Goal: Task Accomplishment & Management: Use online tool/utility

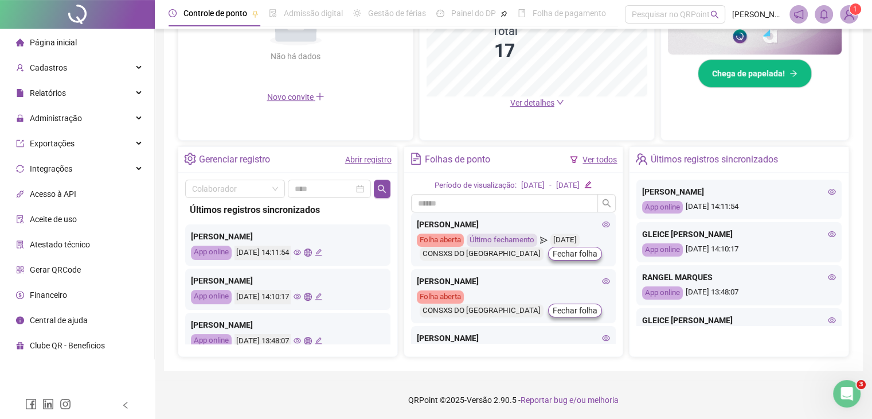
scroll to position [326, 0]
click at [88, 113] on div "Administração" at bounding box center [77, 118] width 150 height 23
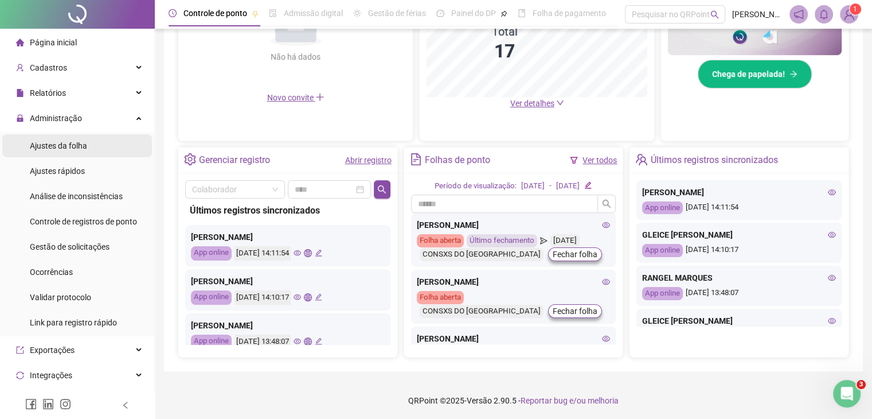
click at [89, 146] on li "Ajustes da folha" at bounding box center [77, 145] width 150 height 23
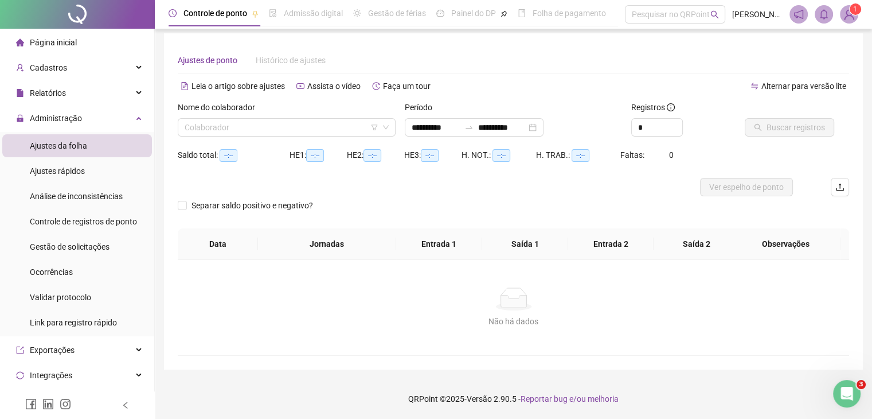
scroll to position [5, 0]
type input "**********"
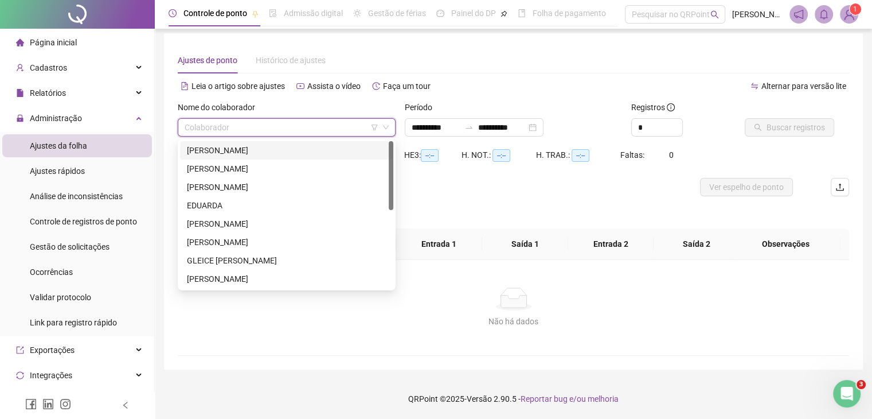
click at [266, 129] on input "search" at bounding box center [282, 127] width 194 height 17
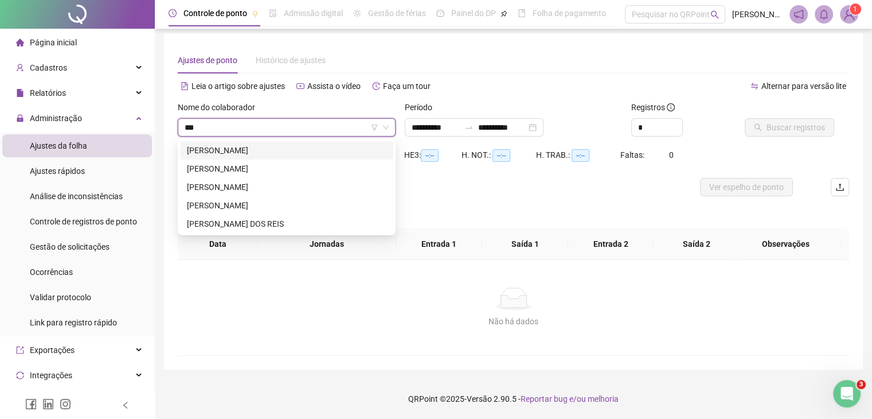
type input "****"
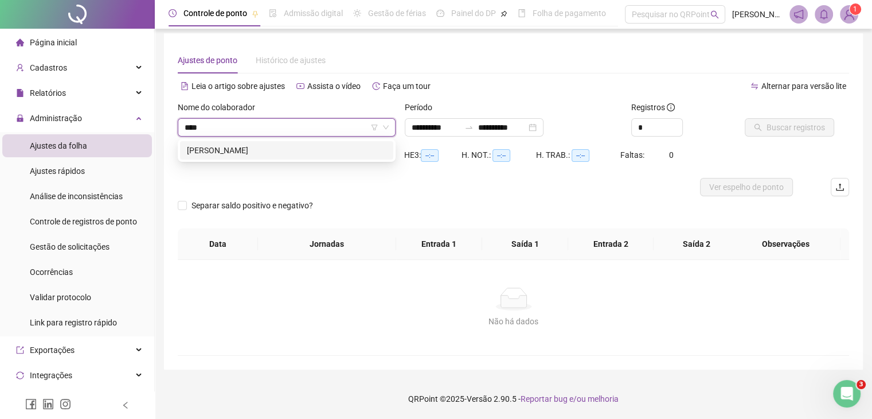
click at [268, 145] on div "[PERSON_NAME]" at bounding box center [287, 150] width 200 height 13
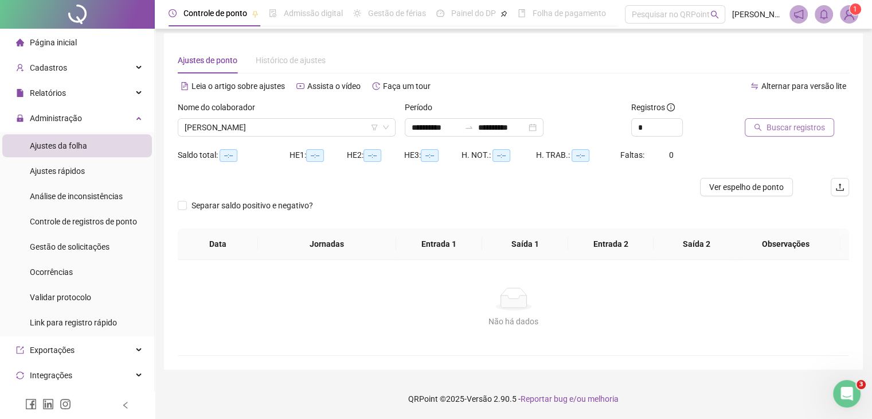
click at [780, 127] on span "Buscar registros" at bounding box center [796, 127] width 58 height 13
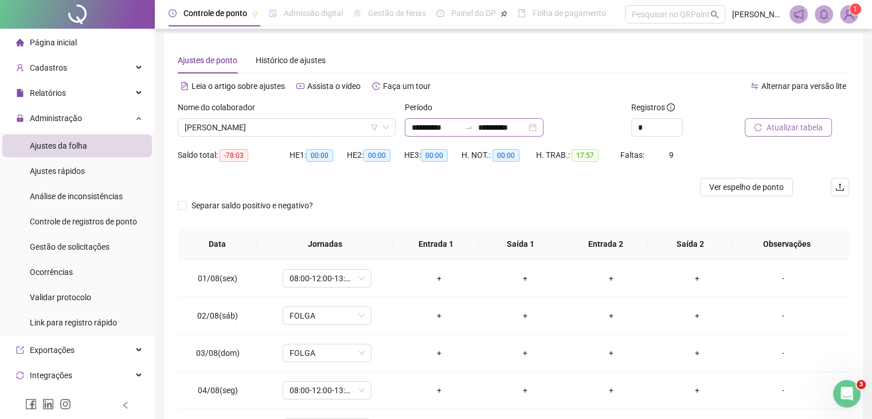
click at [523, 120] on div "**********" at bounding box center [474, 127] width 139 height 18
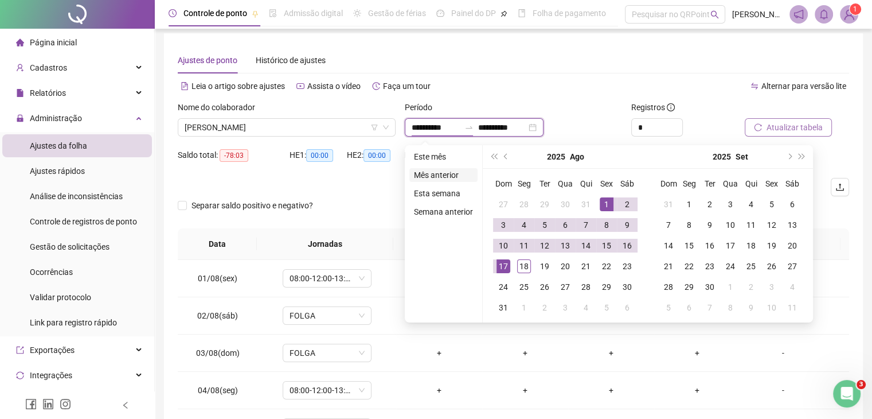
type input "**********"
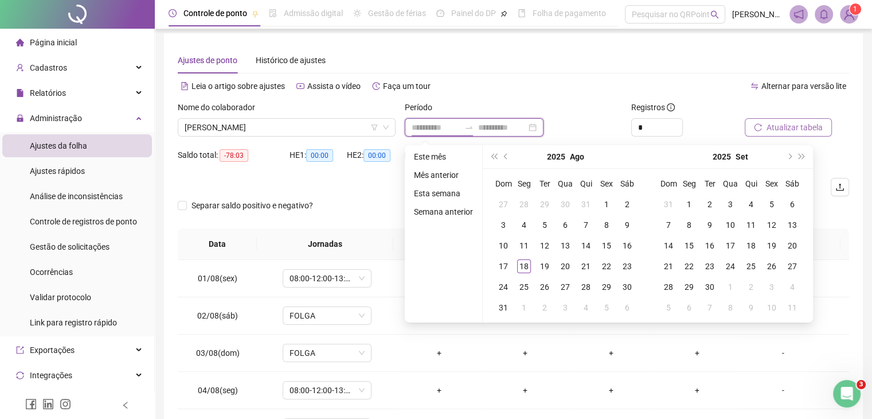
type input "**********"
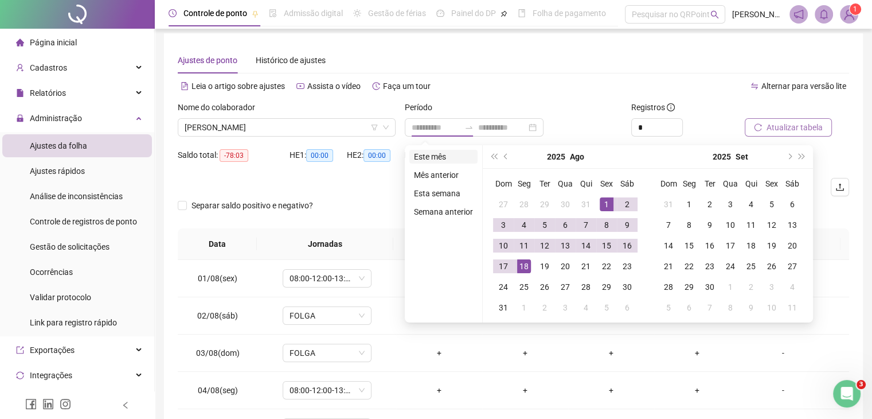
click at [450, 160] on li "Este mês" at bounding box center [443, 157] width 68 height 14
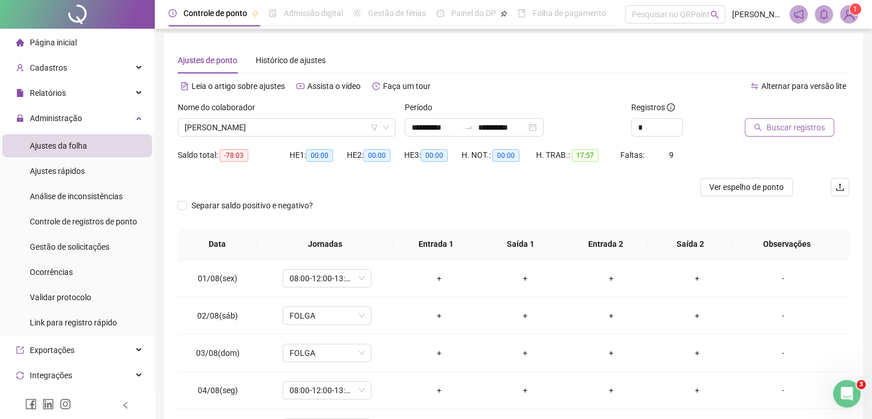
click at [754, 131] on button "Buscar registros" at bounding box center [789, 127] width 89 height 18
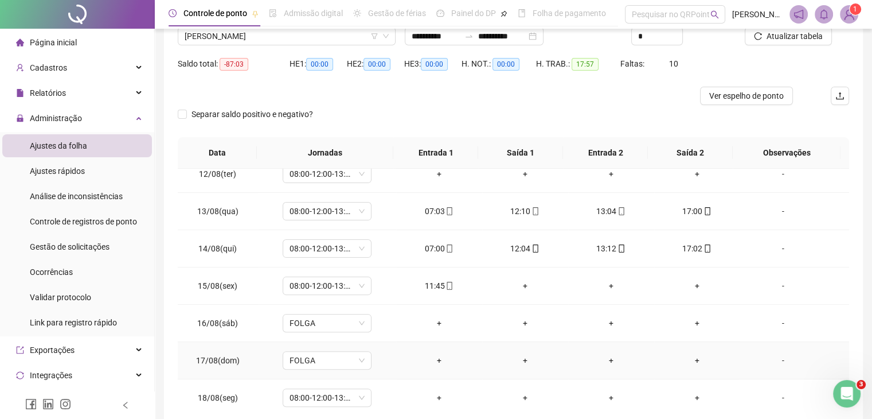
scroll to position [424, 0]
click at [704, 246] on icon "mobile" at bounding box center [708, 248] width 8 height 8
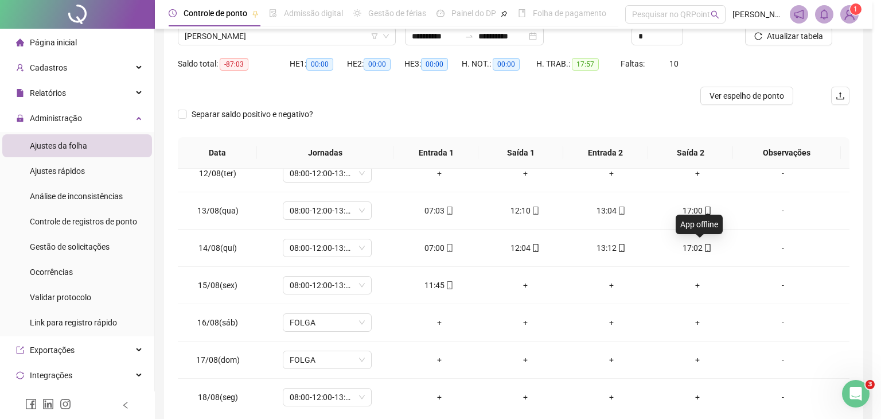
type input "**********"
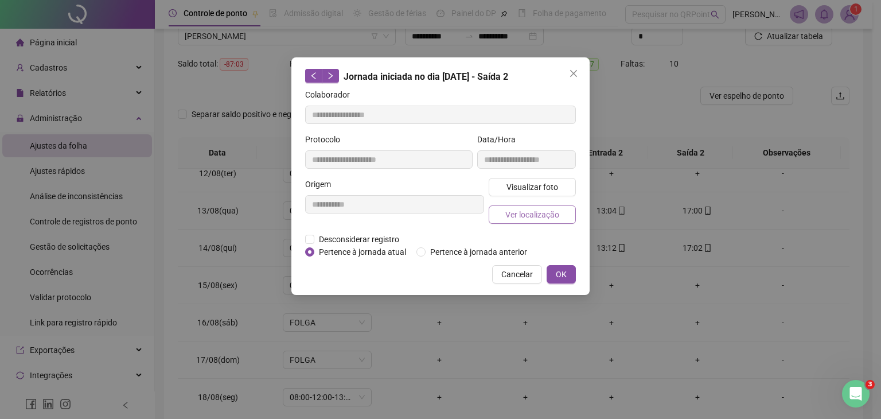
drag, startPoint x: 522, startPoint y: 202, endPoint x: 526, endPoint y: 213, distance: 11.8
click at [526, 213] on div "Visualizar foto Ver localização" at bounding box center [532, 205] width 92 height 55
click at [526, 213] on span "Ver localização" at bounding box center [532, 214] width 54 height 13
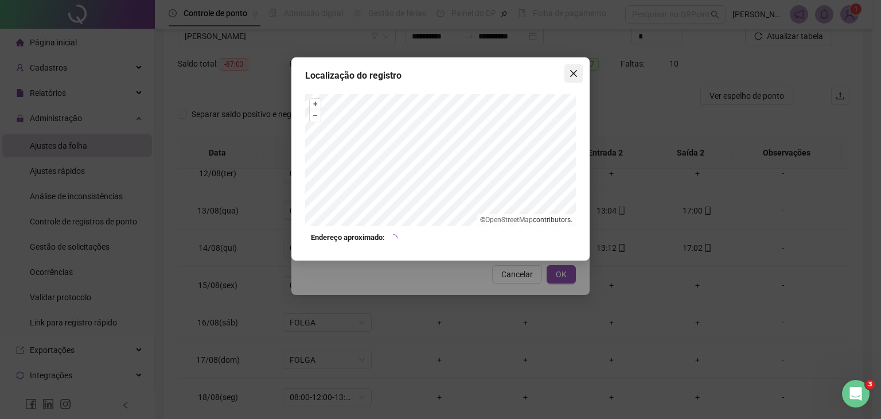
click at [567, 76] on span "Close" at bounding box center [573, 73] width 18 height 9
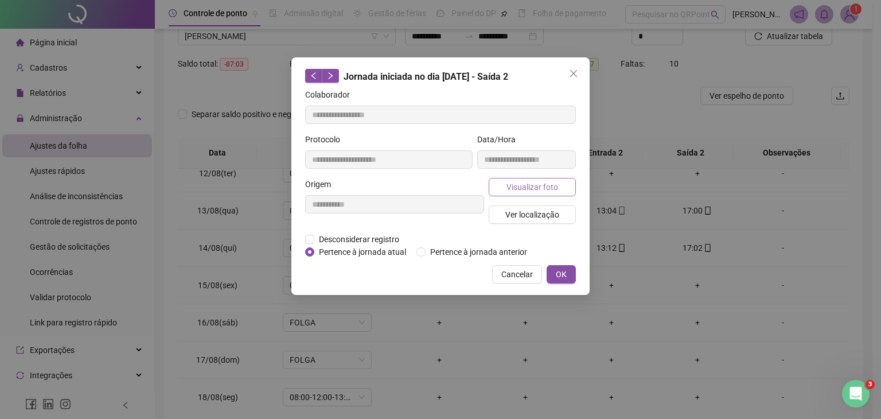
click at [541, 182] on span "Visualizar foto" at bounding box center [532, 187] width 52 height 13
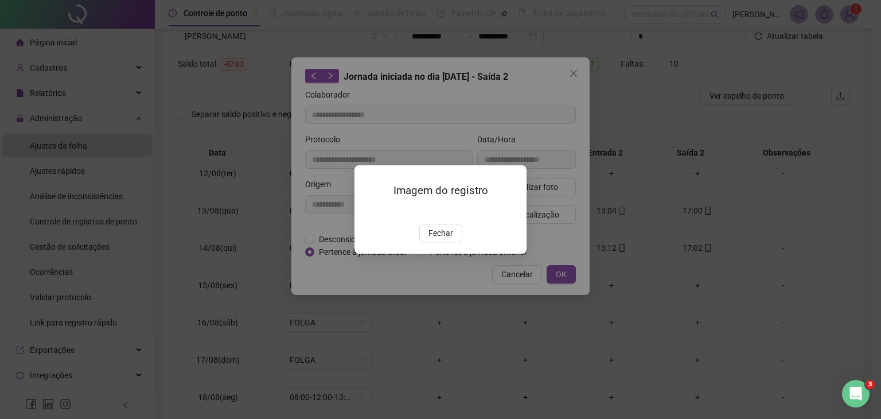
click at [368, 211] on img at bounding box center [368, 211] width 0 height 0
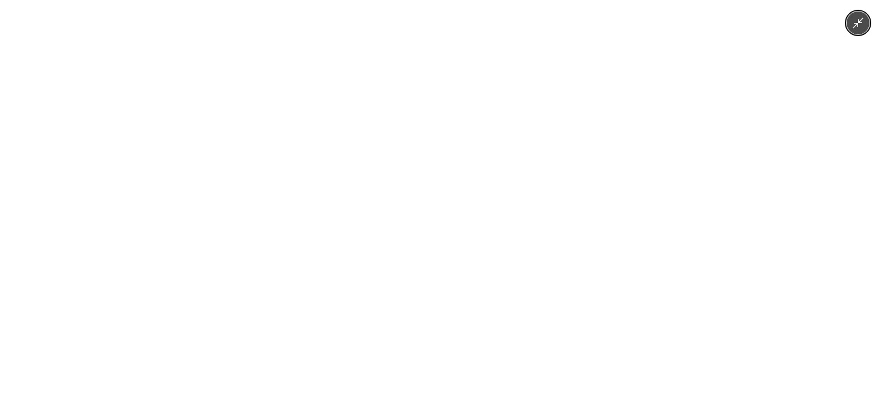
click at [433, 223] on img at bounding box center [440, 209] width 314 height 419
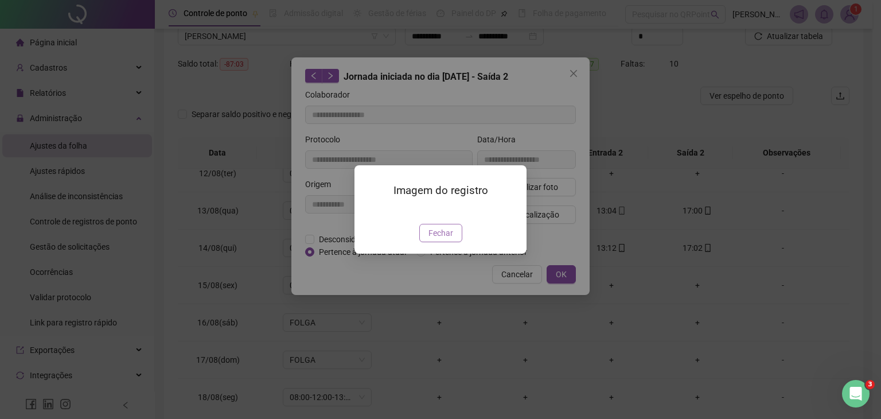
click at [435, 239] on span "Fechar" at bounding box center [440, 232] width 25 height 13
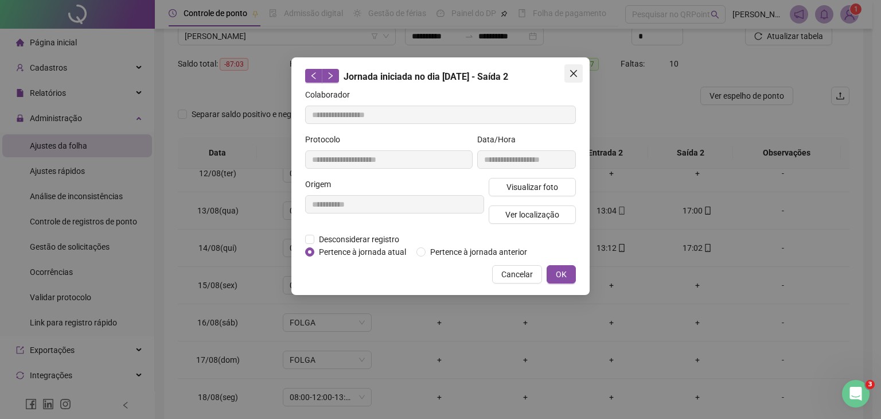
click at [577, 68] on button "Close" at bounding box center [573, 73] width 18 height 18
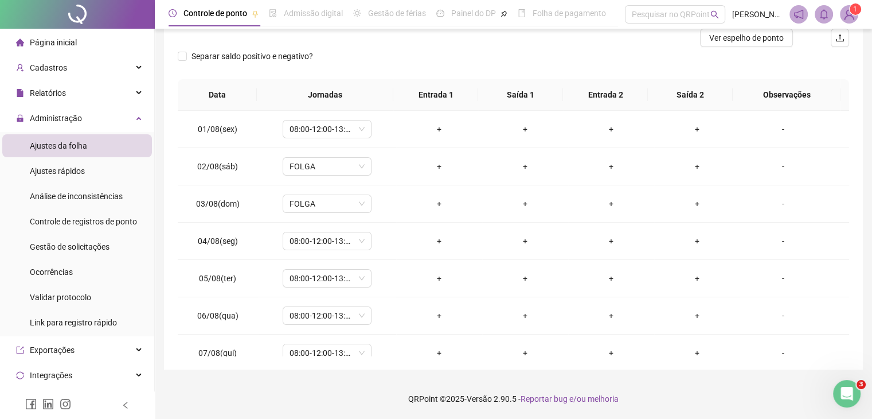
scroll to position [0, 0]
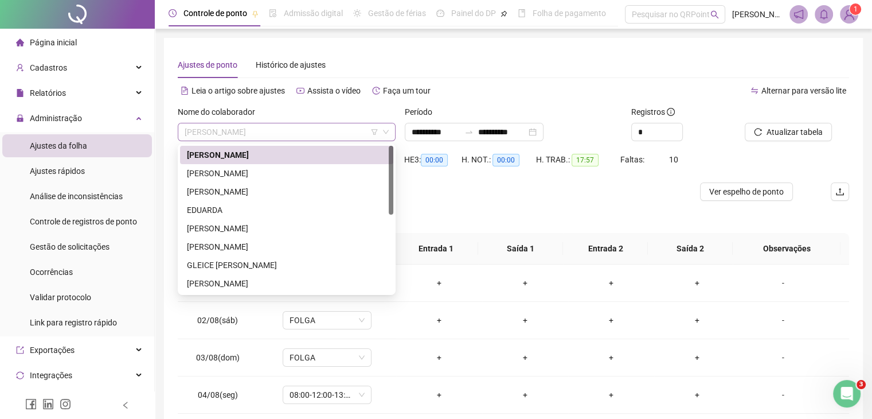
click at [275, 129] on span "[PERSON_NAME]" at bounding box center [287, 131] width 204 height 17
click at [273, 164] on div "[PERSON_NAME]" at bounding box center [286, 173] width 213 height 18
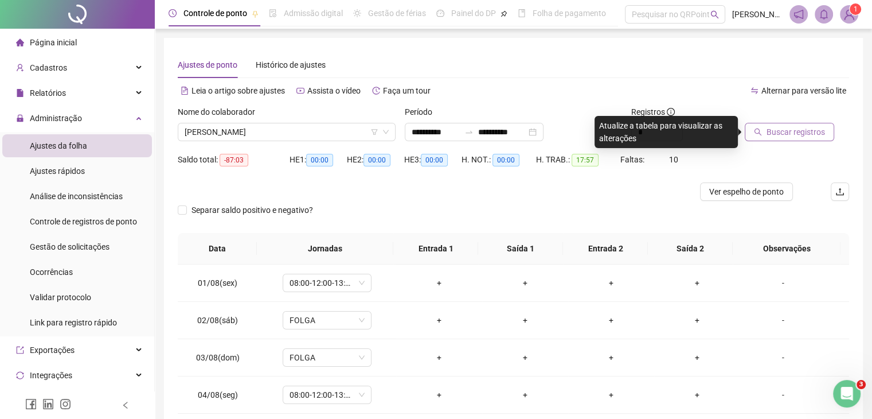
click at [815, 130] on span "Buscar registros" at bounding box center [796, 132] width 58 height 13
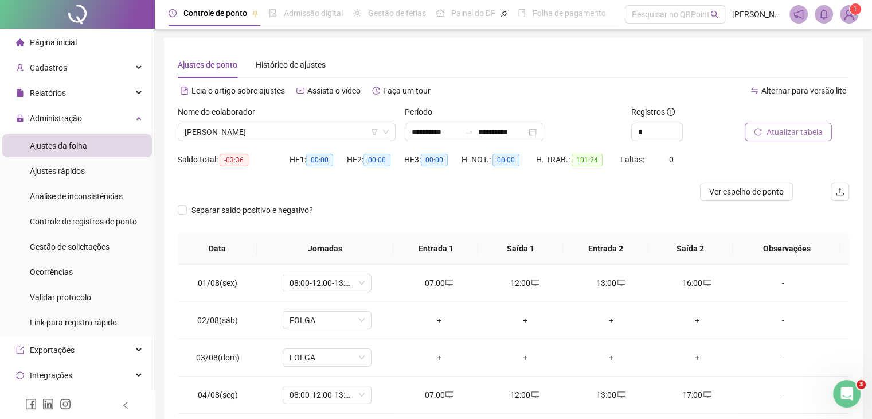
scroll to position [2, 0]
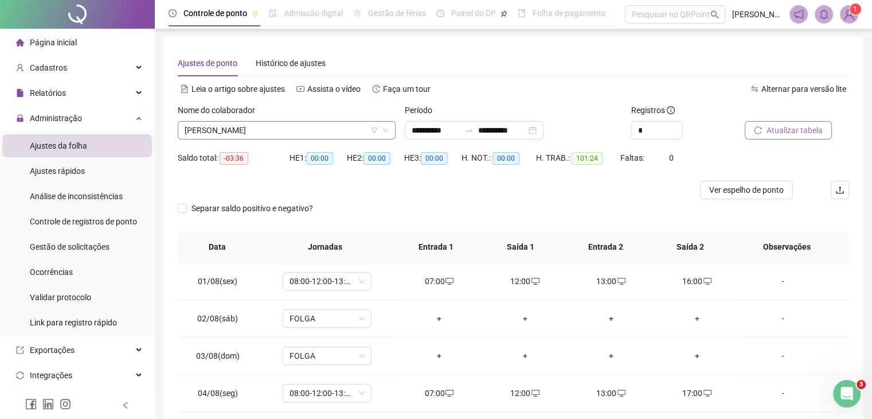
click at [359, 127] on span "[PERSON_NAME]" at bounding box center [287, 130] width 204 height 17
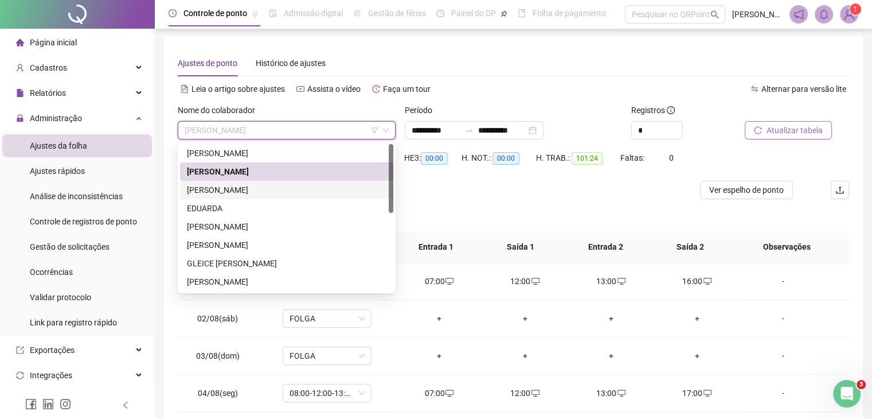
click at [316, 187] on div "[PERSON_NAME]" at bounding box center [287, 189] width 200 height 13
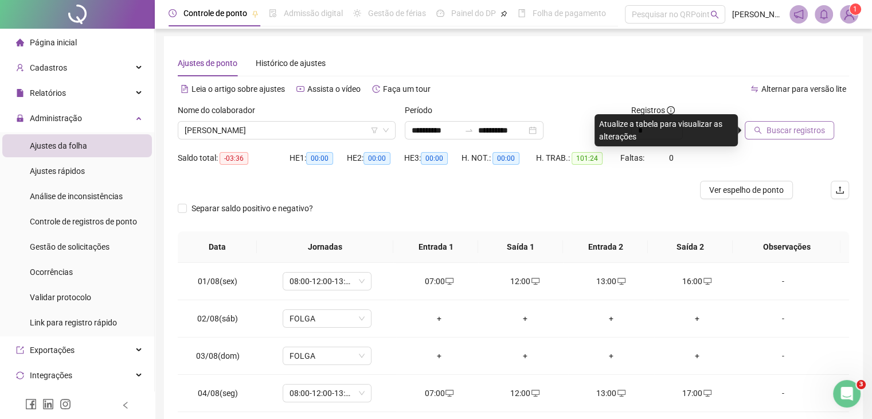
click at [788, 128] on span "Buscar registros" at bounding box center [796, 130] width 58 height 13
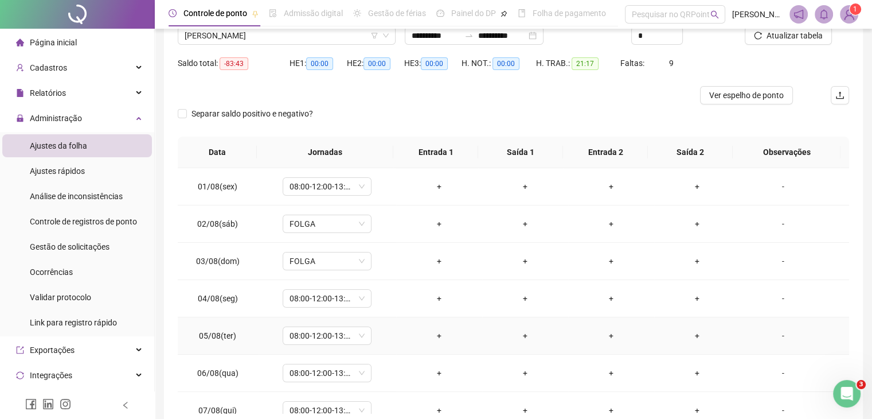
scroll to position [0, 0]
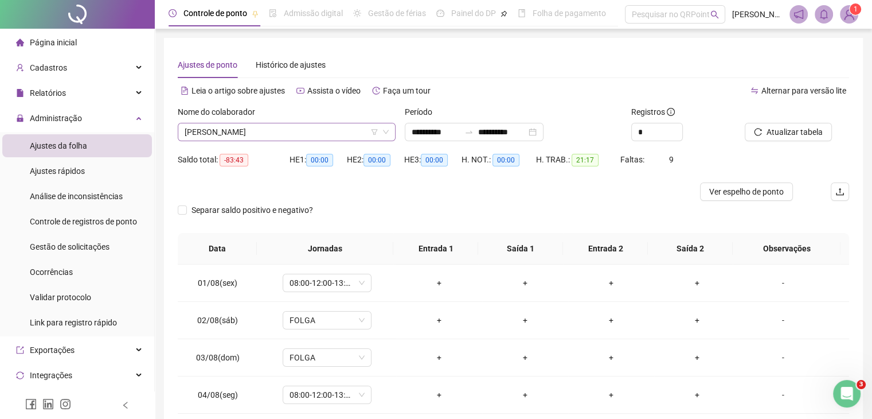
click at [381, 126] on span "[PERSON_NAME]" at bounding box center [287, 131] width 204 height 17
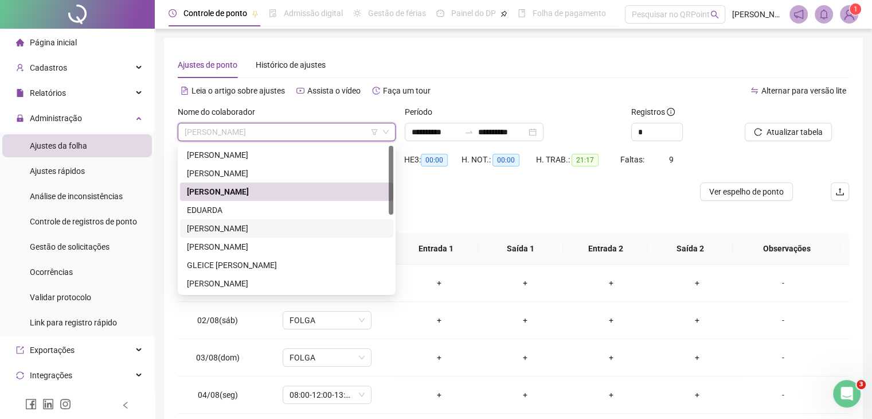
click at [341, 228] on div "[PERSON_NAME]" at bounding box center [287, 228] width 200 height 13
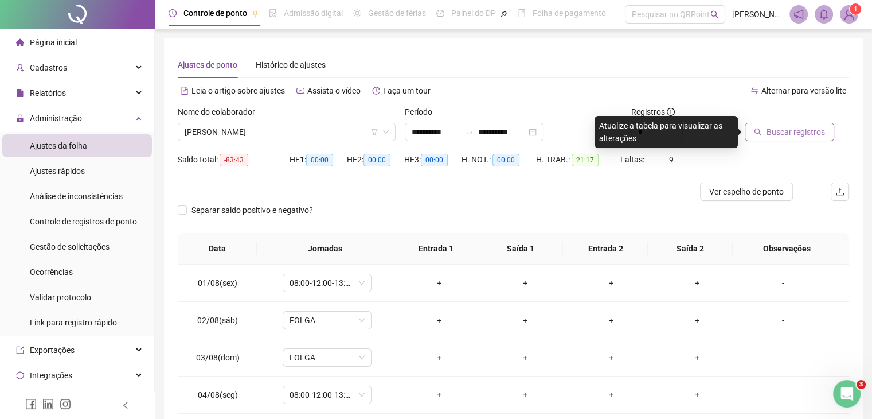
click at [759, 135] on icon "search" at bounding box center [758, 132] width 8 height 8
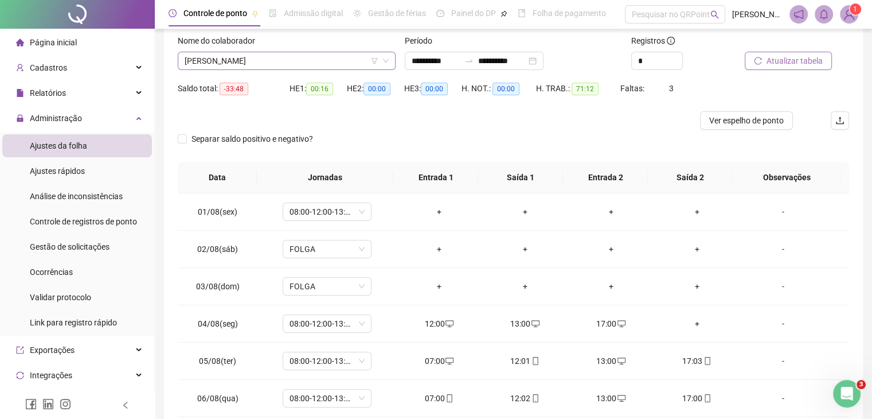
click at [388, 58] on icon "down" at bounding box center [385, 60] width 7 height 7
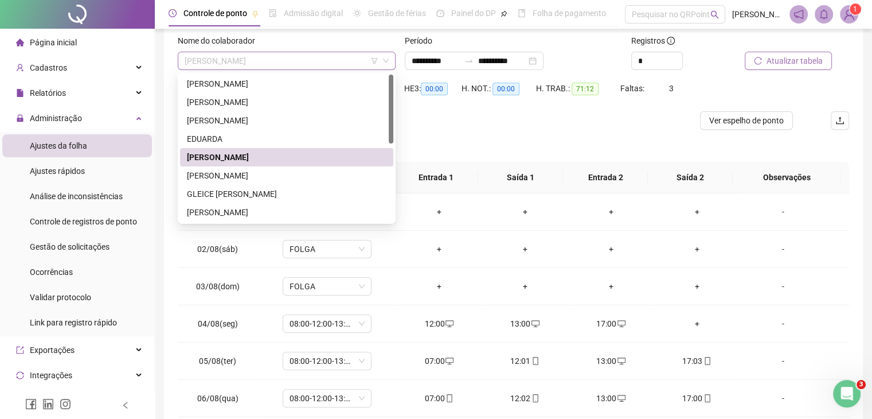
click at [347, 59] on span "[PERSON_NAME]" at bounding box center [287, 60] width 204 height 17
click at [323, 181] on div "[PERSON_NAME]" at bounding box center [287, 175] width 200 height 13
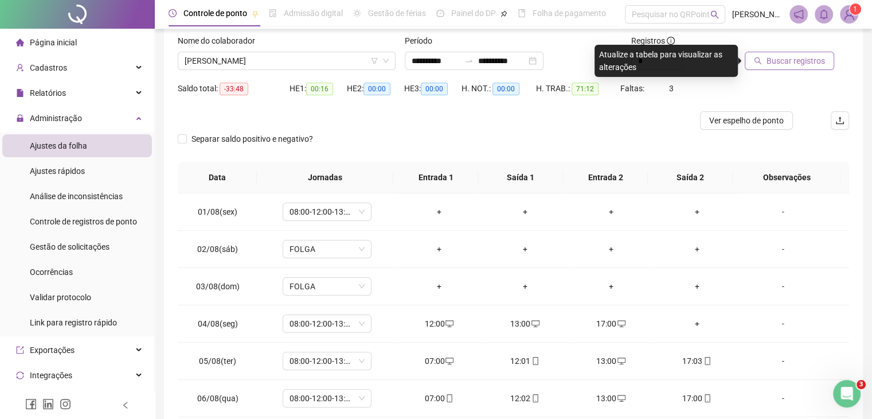
click at [784, 58] on span "Buscar registros" at bounding box center [796, 60] width 58 height 13
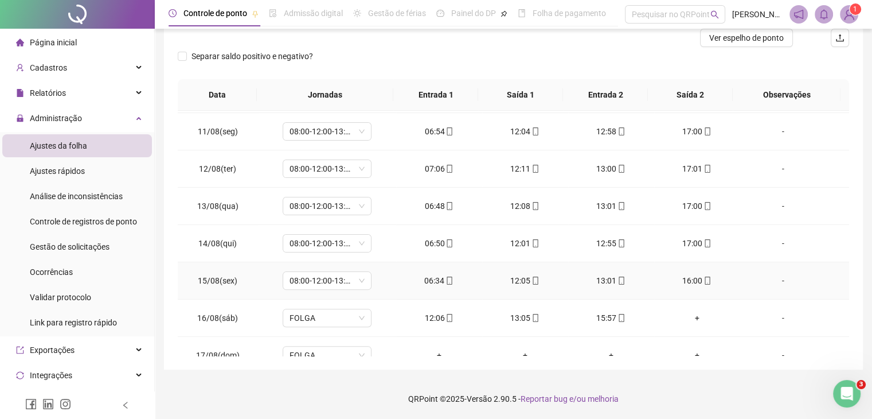
scroll to position [371, 0]
click at [444, 283] on span at bounding box center [448, 279] width 9 height 9
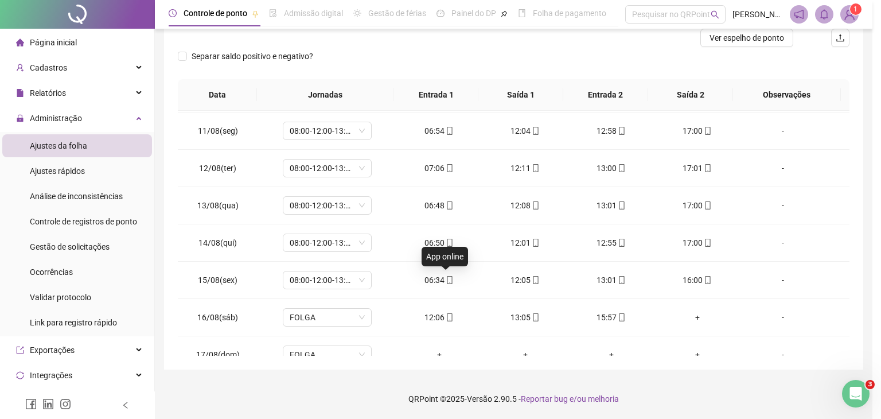
type input "**********"
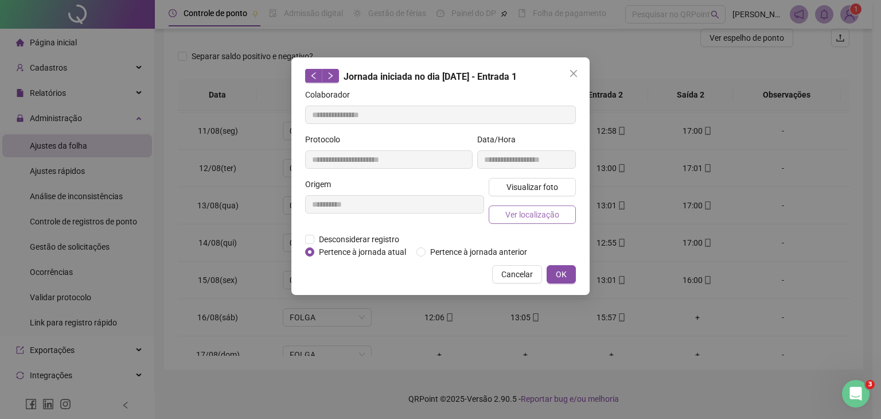
click at [513, 211] on span "Ver localização" at bounding box center [532, 214] width 54 height 13
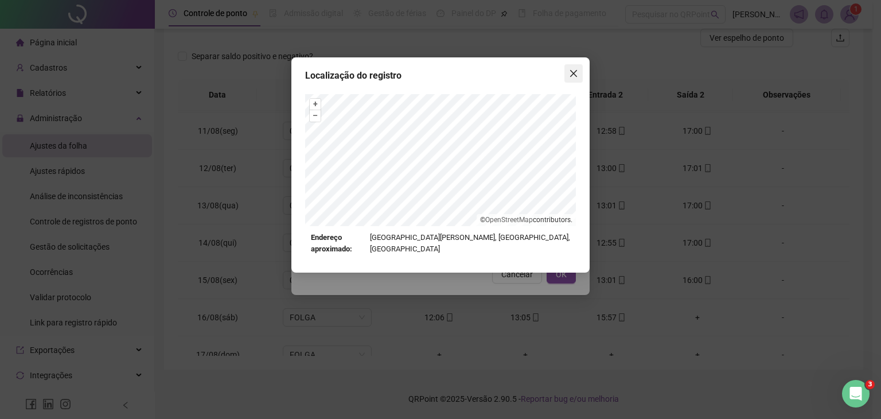
click at [573, 75] on icon "close" at bounding box center [573, 73] width 9 height 9
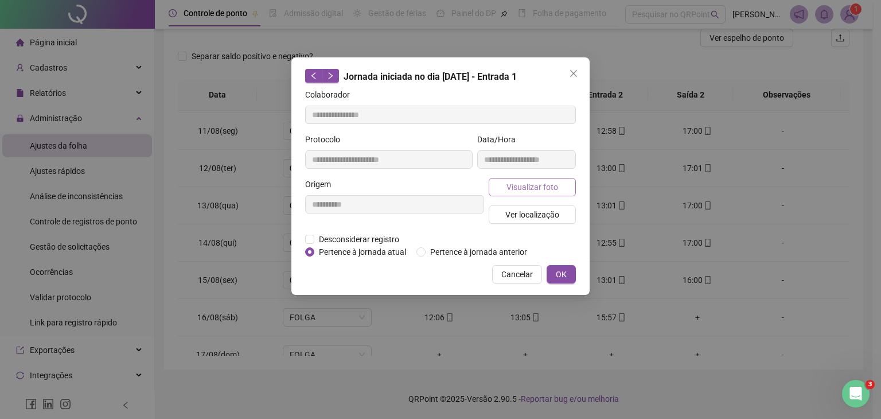
click at [548, 193] on button "Visualizar foto" at bounding box center [532, 187] width 87 height 18
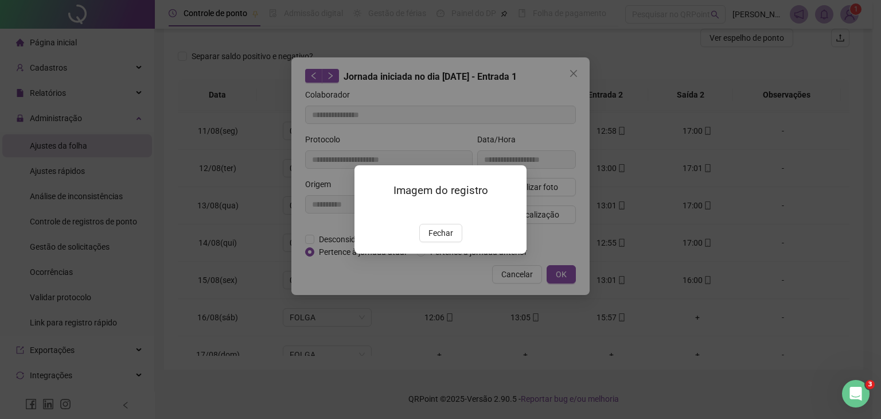
click at [368, 211] on img at bounding box center [368, 211] width 0 height 0
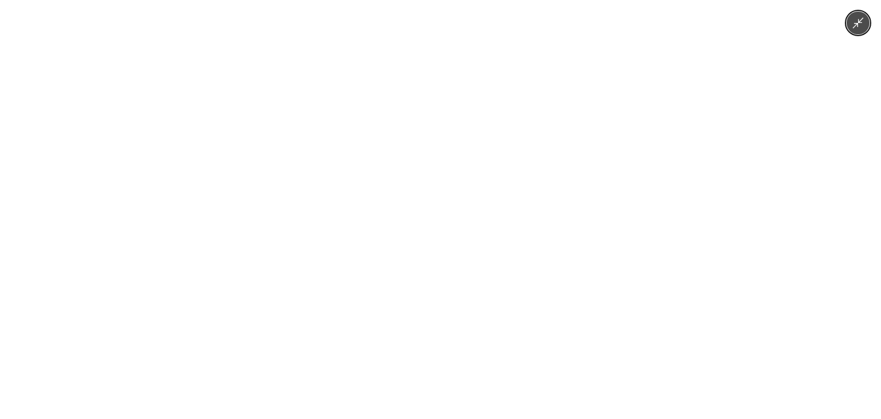
click at [434, 241] on img at bounding box center [440, 209] width 314 height 419
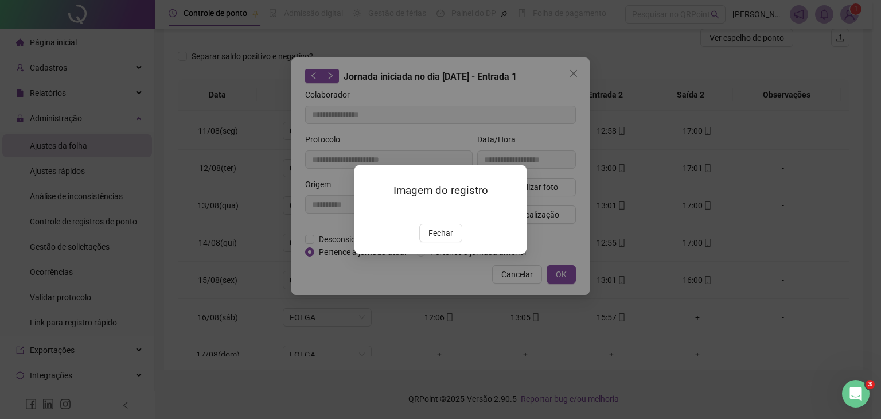
click at [436, 253] on div "Imagem do registro Fechar" at bounding box center [440, 209] width 172 height 88
click at [449, 239] on span "Fechar" at bounding box center [440, 232] width 25 height 13
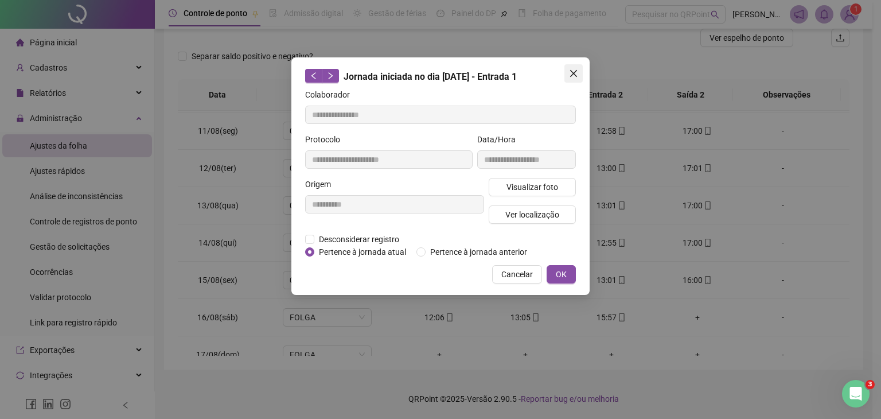
click at [571, 72] on icon "close" at bounding box center [573, 73] width 9 height 9
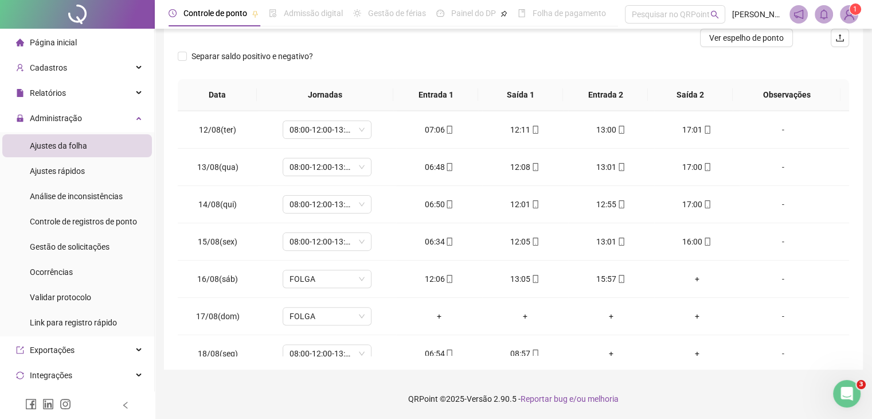
scroll to position [424, 0]
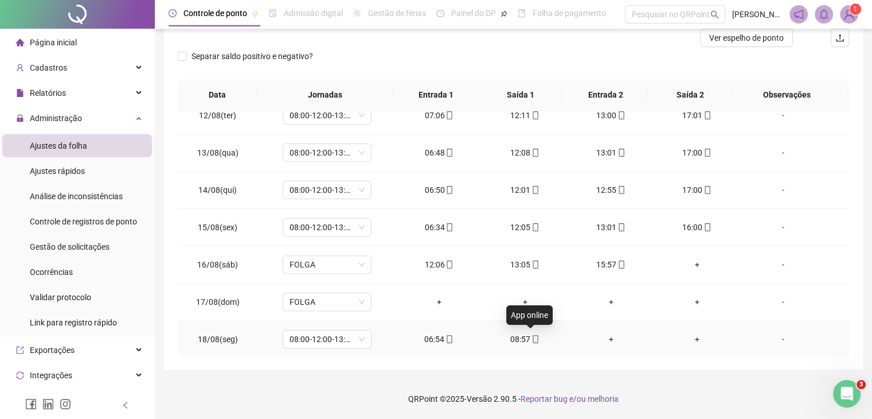
click at [533, 339] on icon "mobile" at bounding box center [535, 339] width 5 height 8
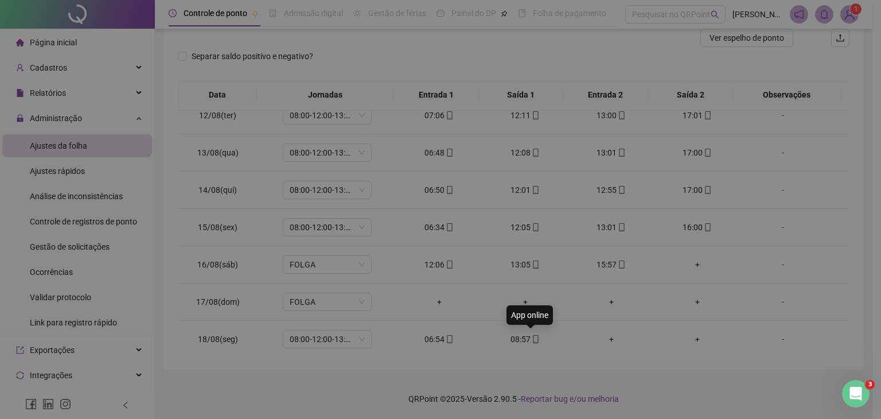
type input "**********"
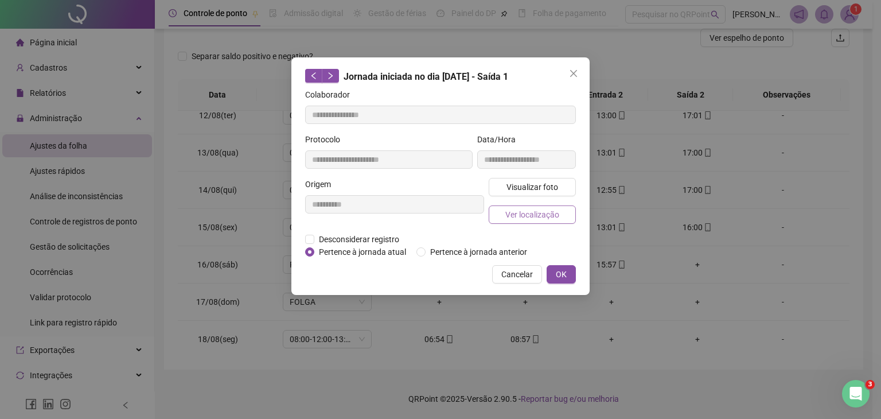
click at [552, 213] on span "Ver localização" at bounding box center [532, 214] width 54 height 13
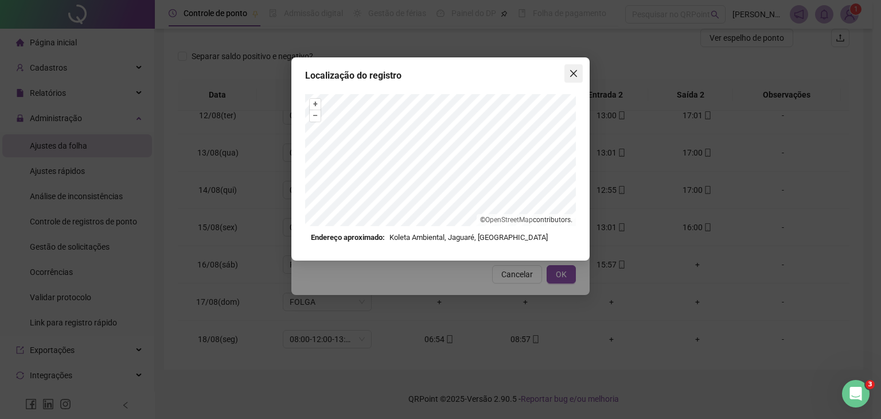
click at [574, 80] on button "Close" at bounding box center [573, 73] width 18 height 18
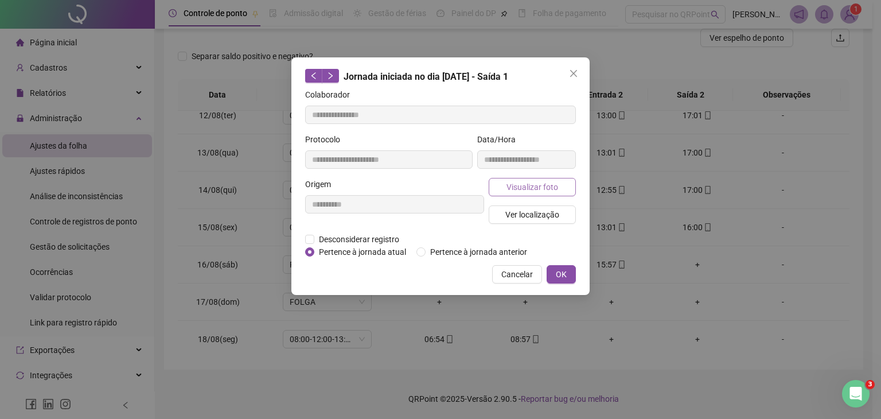
click at [534, 187] on span "Visualizar foto" at bounding box center [532, 187] width 52 height 13
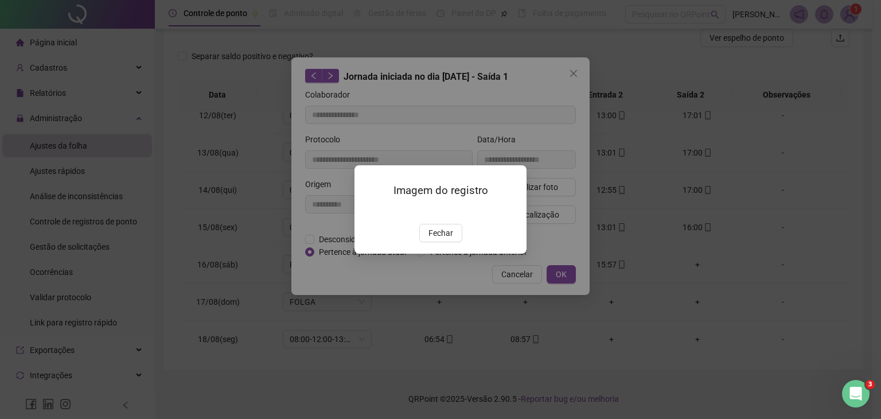
click at [368, 211] on img at bounding box center [368, 211] width 0 height 0
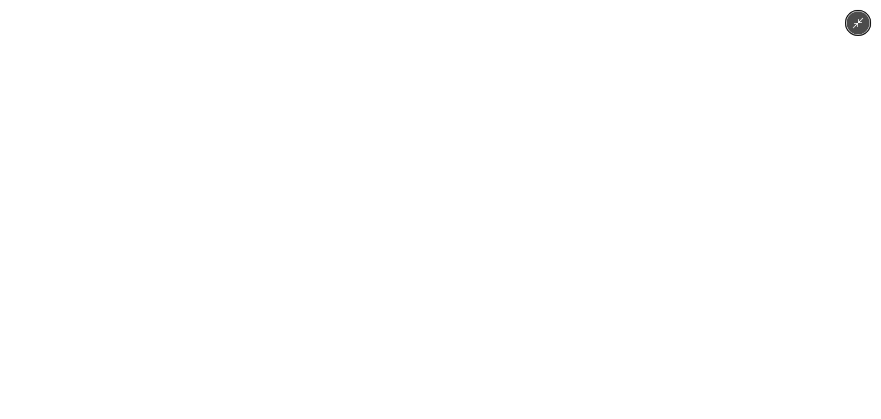
click at [447, 292] on img at bounding box center [440, 209] width 314 height 419
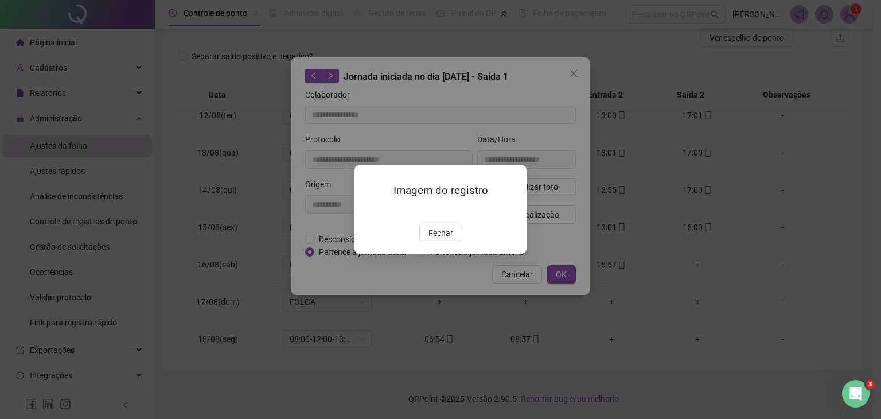
click at [448, 253] on div "Imagem do registro Fechar" at bounding box center [440, 209] width 172 height 88
click at [452, 242] on button "Fechar" at bounding box center [440, 233] width 43 height 18
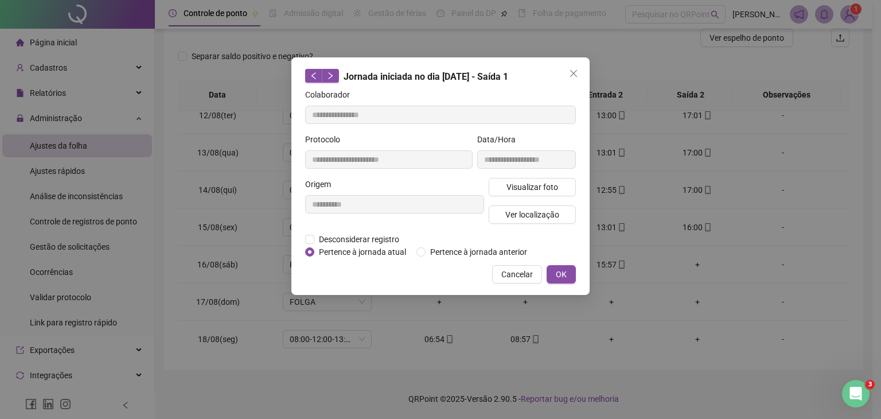
click at [571, 84] on div "**********" at bounding box center [440, 175] width 298 height 237
click at [576, 74] on icon "close" at bounding box center [573, 73] width 9 height 9
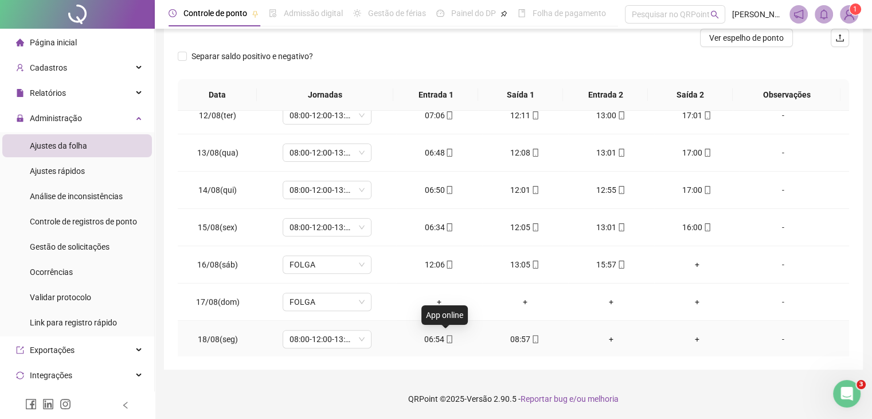
click at [446, 337] on icon "mobile" at bounding box center [450, 339] width 8 height 8
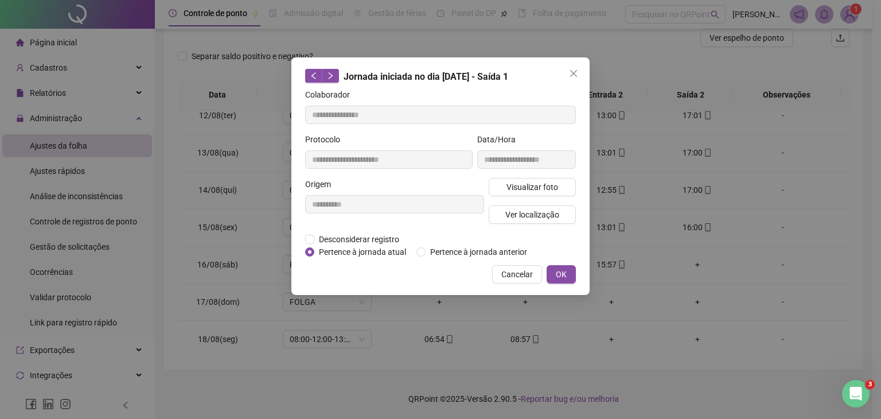
type input "**********"
click at [555, 210] on span "Ver localização" at bounding box center [532, 214] width 54 height 13
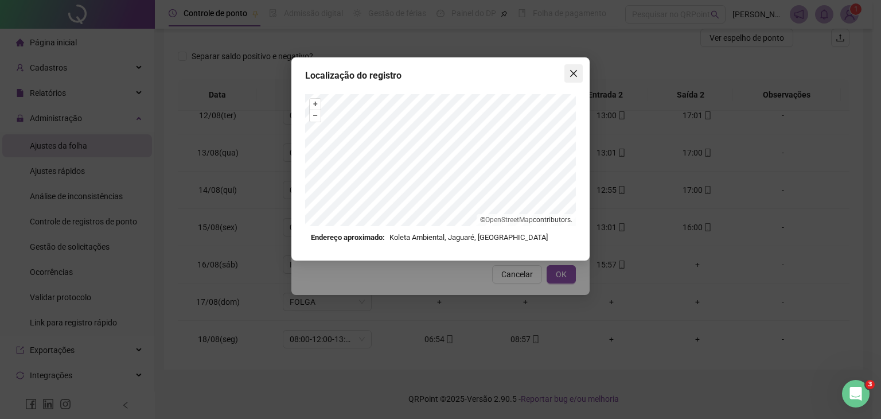
click at [581, 73] on span "Close" at bounding box center [573, 73] width 18 height 9
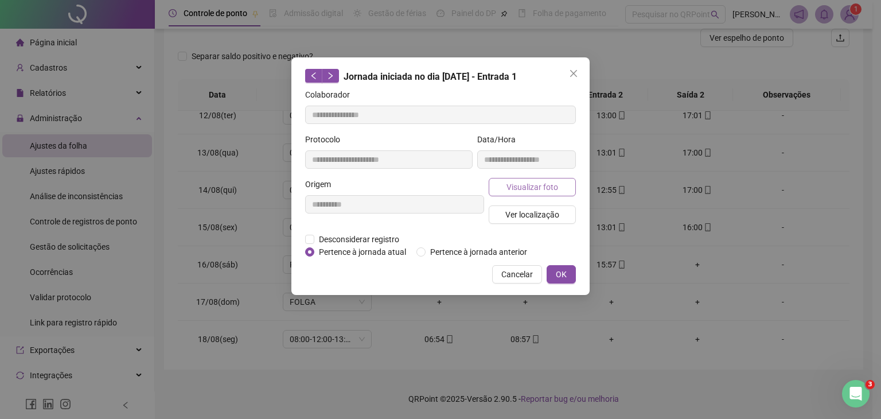
click at [543, 191] on span "Visualizar foto" at bounding box center [532, 187] width 52 height 13
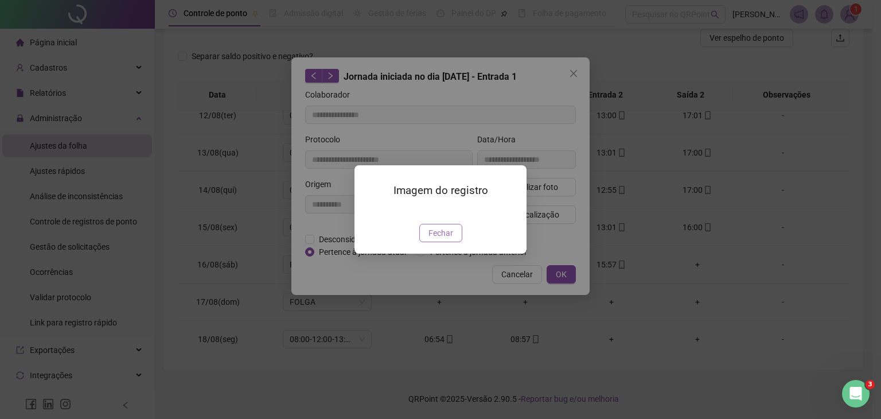
click at [438, 239] on span "Fechar" at bounding box center [440, 232] width 25 height 13
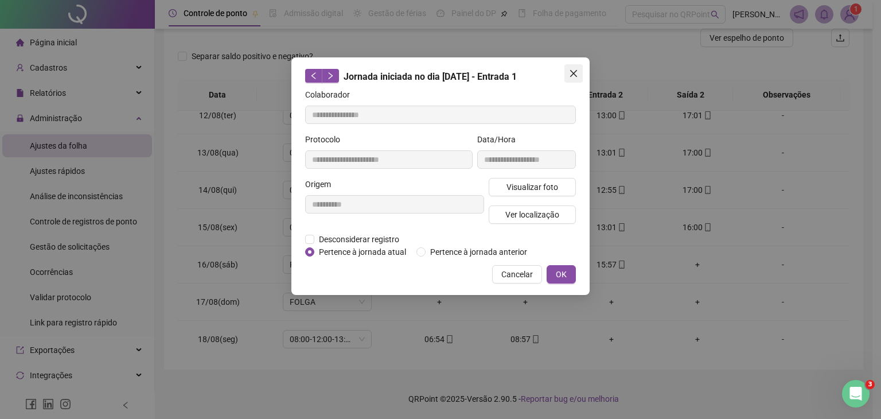
click at [577, 79] on button "Close" at bounding box center [573, 73] width 18 height 18
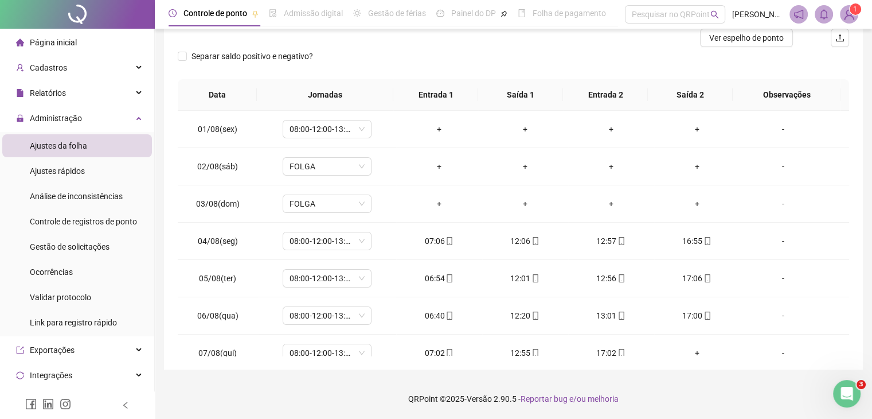
scroll to position [0, 0]
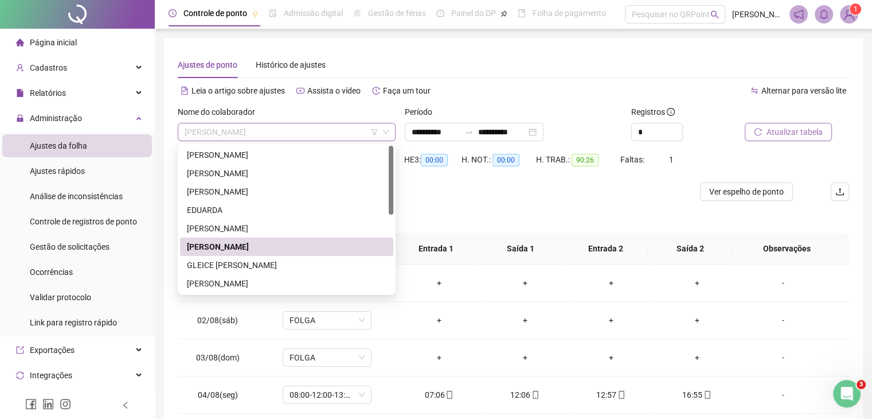
click at [388, 138] on span "[PERSON_NAME]" at bounding box center [287, 131] width 204 height 17
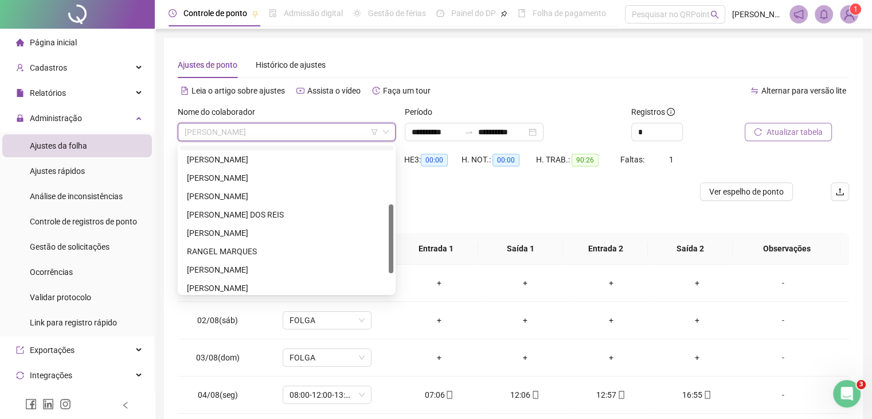
scroll to position [124, 0]
click at [302, 160] on div "[PERSON_NAME]" at bounding box center [287, 159] width 200 height 13
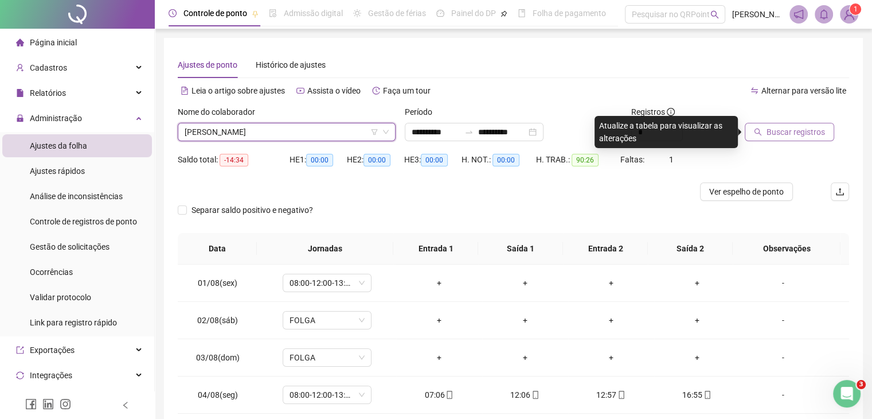
click at [796, 127] on span "Buscar registros" at bounding box center [796, 132] width 58 height 13
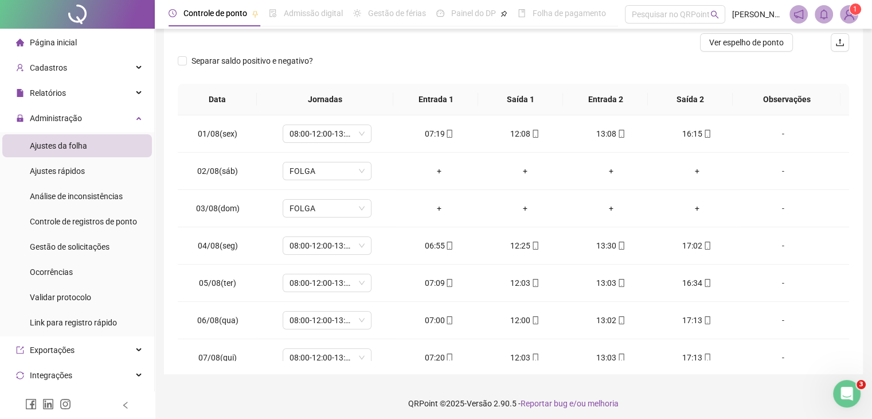
scroll to position [0, 0]
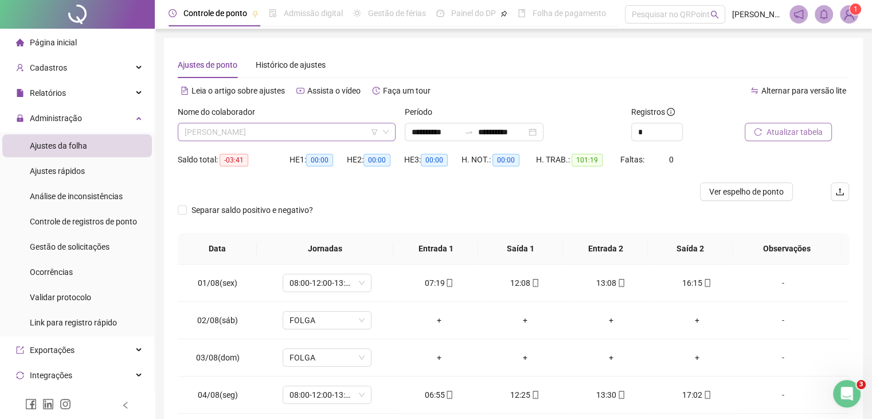
click at [341, 134] on span "[PERSON_NAME]" at bounding box center [287, 131] width 204 height 17
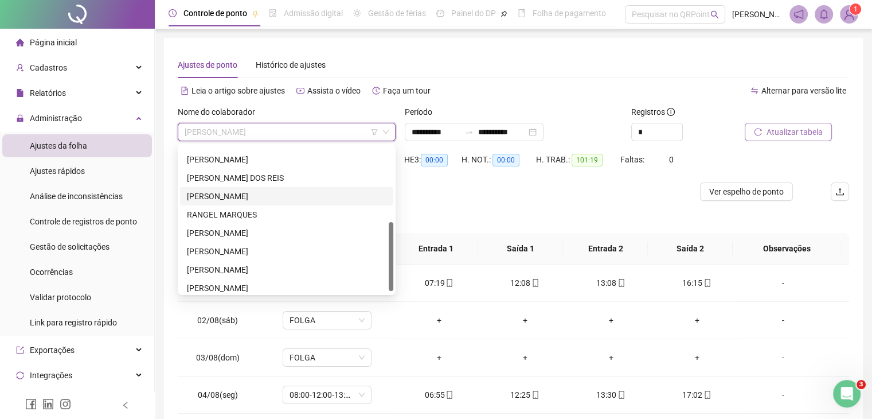
scroll to position [165, 0]
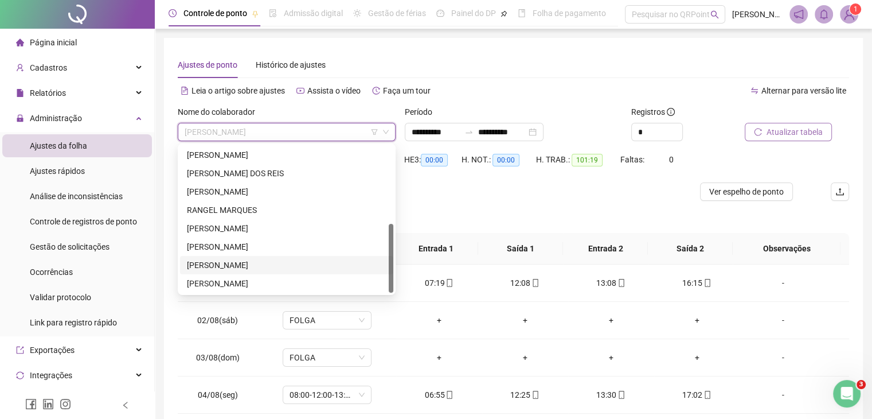
click at [305, 264] on div "[PERSON_NAME]" at bounding box center [287, 265] width 200 height 13
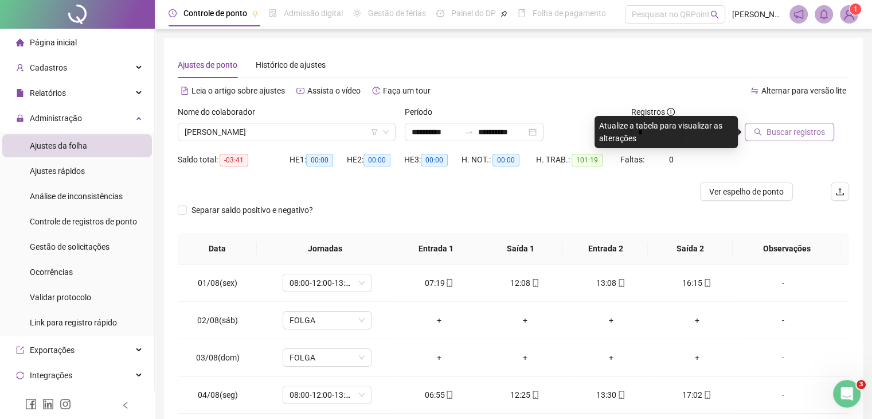
click at [796, 130] on span "Buscar registros" at bounding box center [796, 132] width 58 height 13
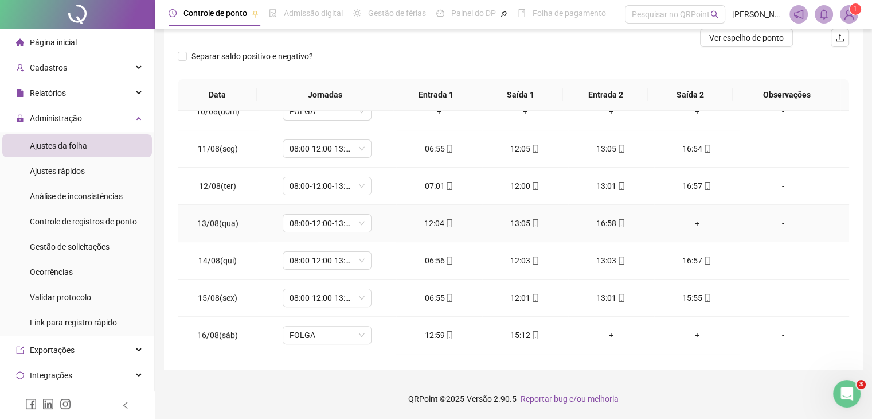
scroll to position [424, 0]
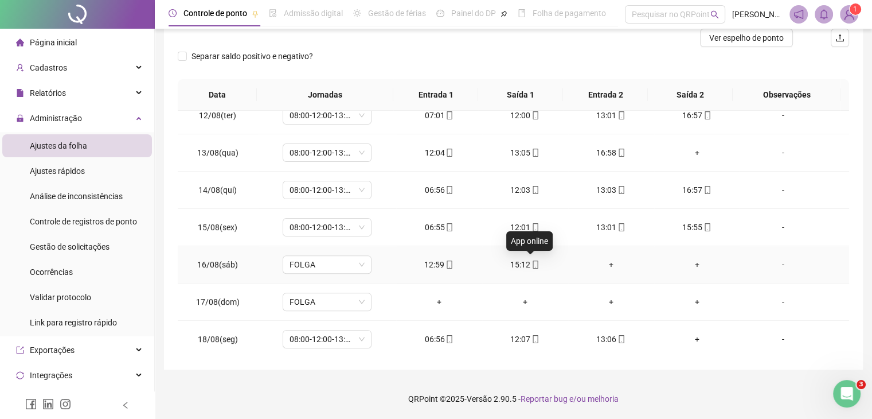
click at [534, 260] on icon "mobile" at bounding box center [536, 264] width 8 height 8
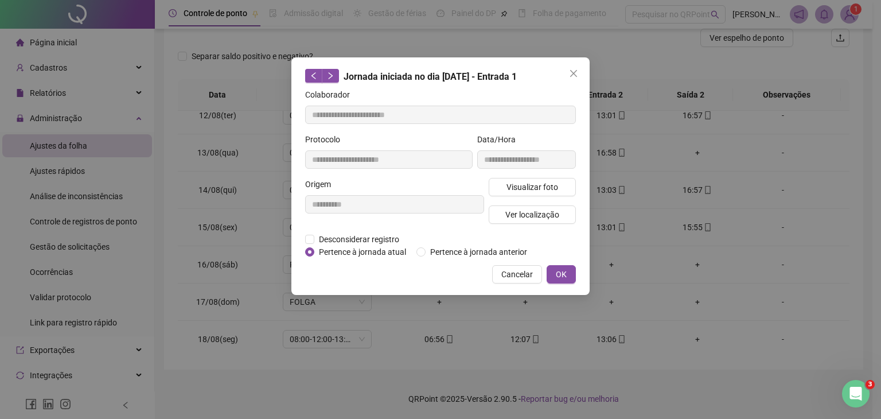
type input "**********"
click at [544, 212] on span "Ver localização" at bounding box center [532, 214] width 54 height 13
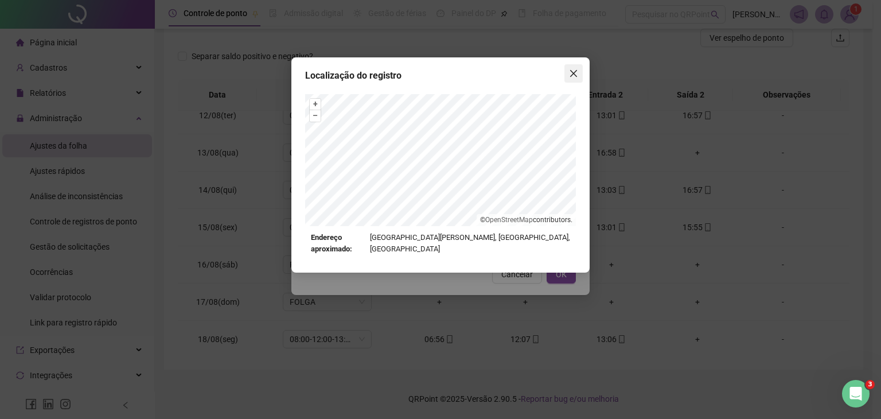
click at [568, 76] on span "Close" at bounding box center [573, 73] width 18 height 9
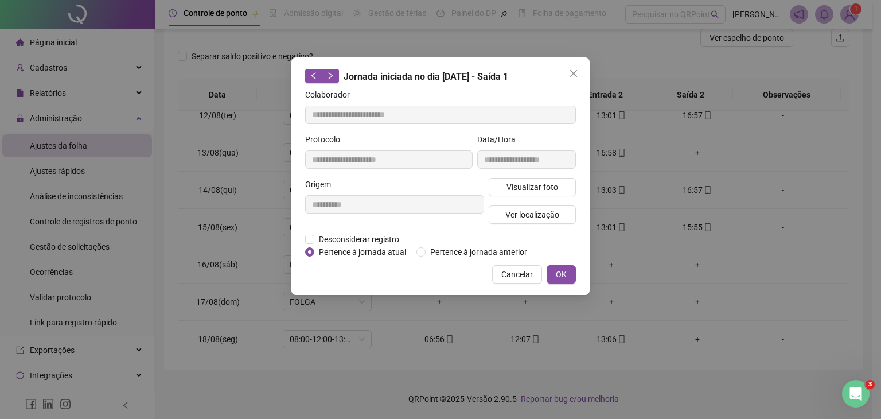
click at [568, 76] on span "Close" at bounding box center [573, 73] width 18 height 9
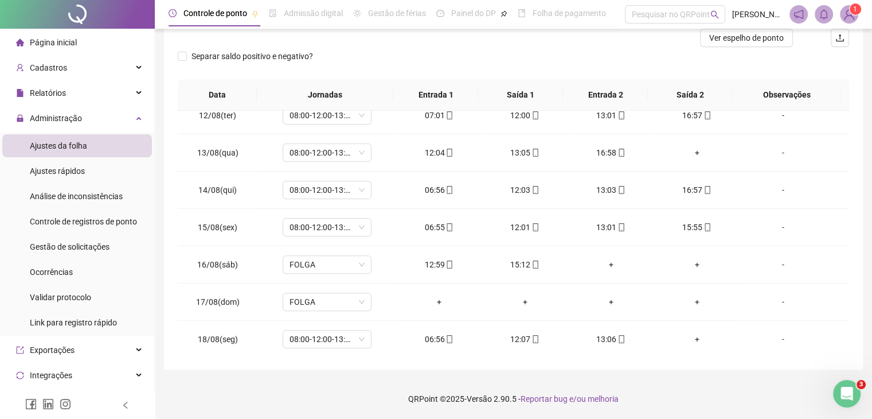
scroll to position [0, 0]
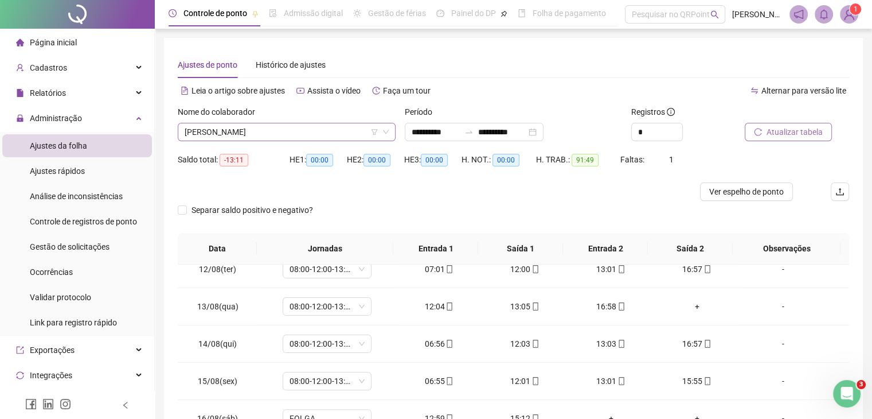
click at [337, 138] on span "[PERSON_NAME]" at bounding box center [287, 131] width 204 height 17
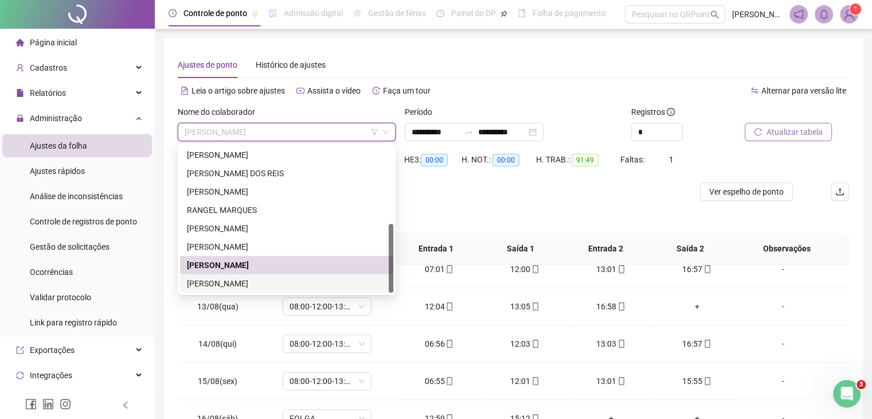
click at [306, 282] on div "[PERSON_NAME]" at bounding box center [287, 283] width 200 height 13
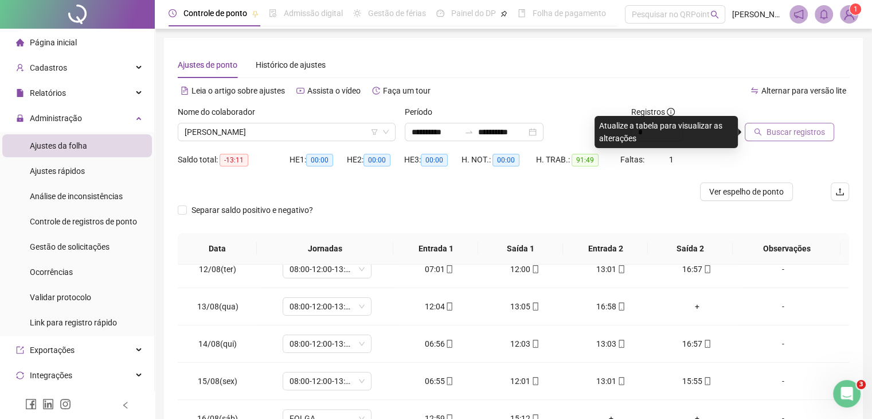
click at [782, 136] on span "Buscar registros" at bounding box center [796, 132] width 58 height 13
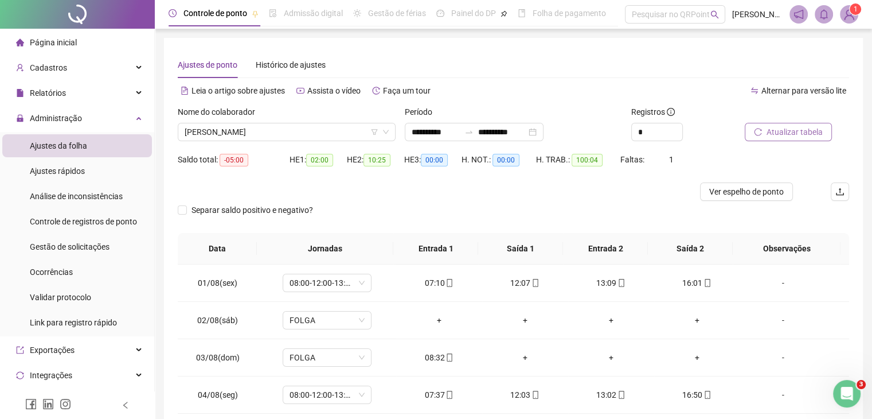
scroll to position [2, 0]
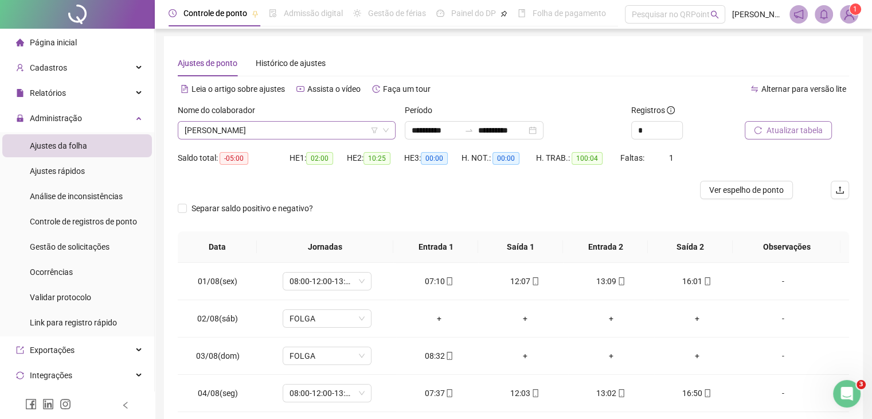
click at [381, 127] on span "[PERSON_NAME]" at bounding box center [287, 130] width 204 height 17
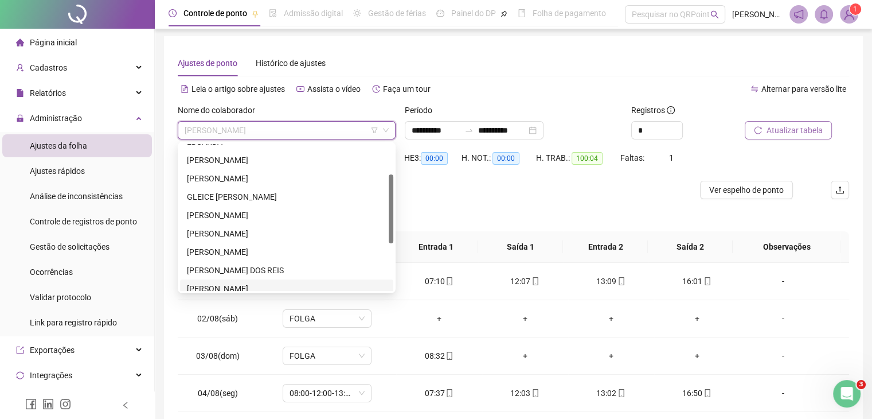
scroll to position [63, 0]
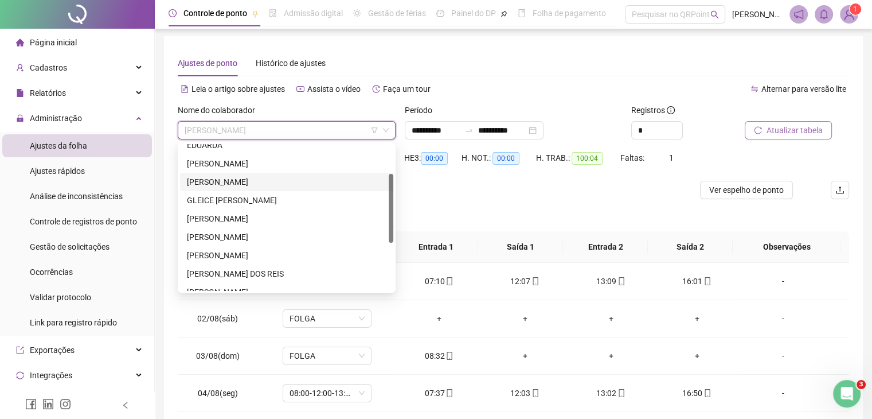
click at [294, 184] on div "[PERSON_NAME]" at bounding box center [287, 181] width 200 height 13
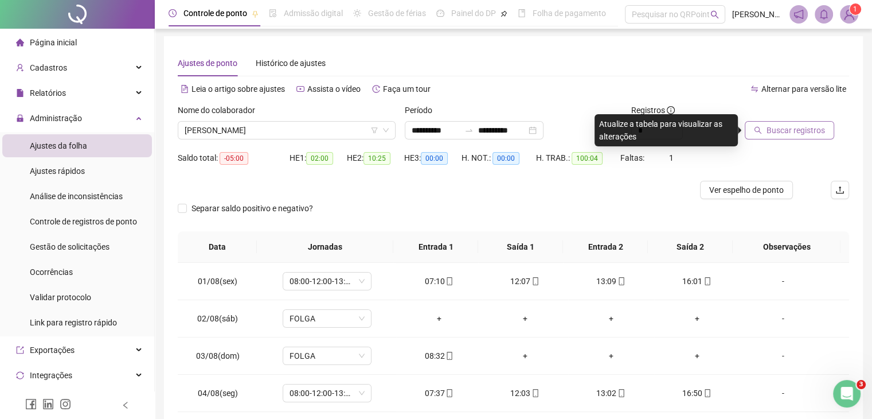
click at [787, 135] on span "Buscar registros" at bounding box center [796, 130] width 58 height 13
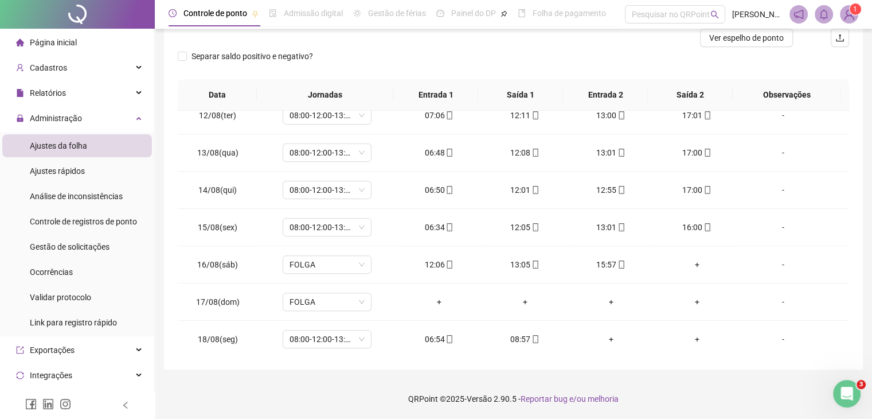
scroll to position [0, 0]
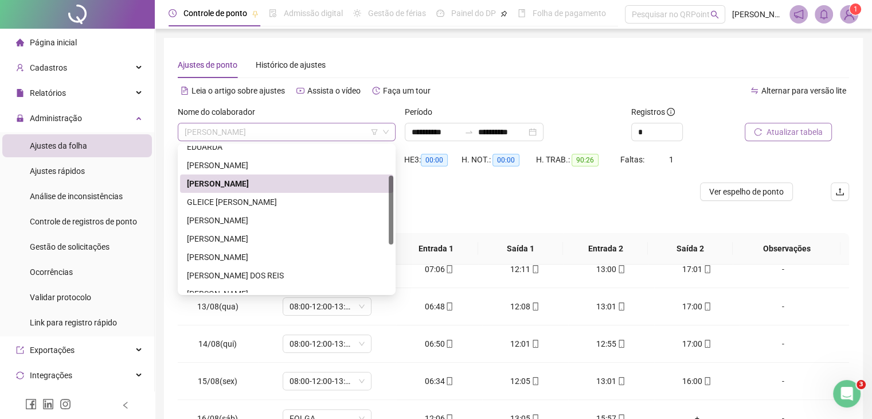
click at [277, 131] on span "[PERSON_NAME]" at bounding box center [287, 131] width 204 height 17
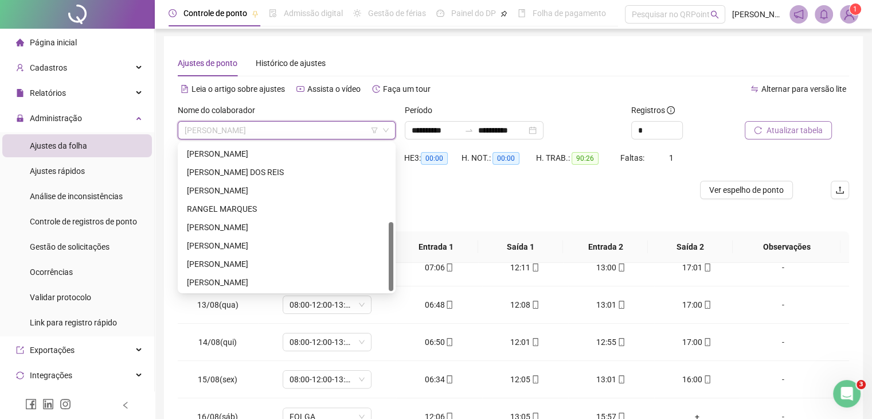
scroll to position [165, 0]
click at [287, 278] on div "[PERSON_NAME]" at bounding box center [287, 281] width 200 height 13
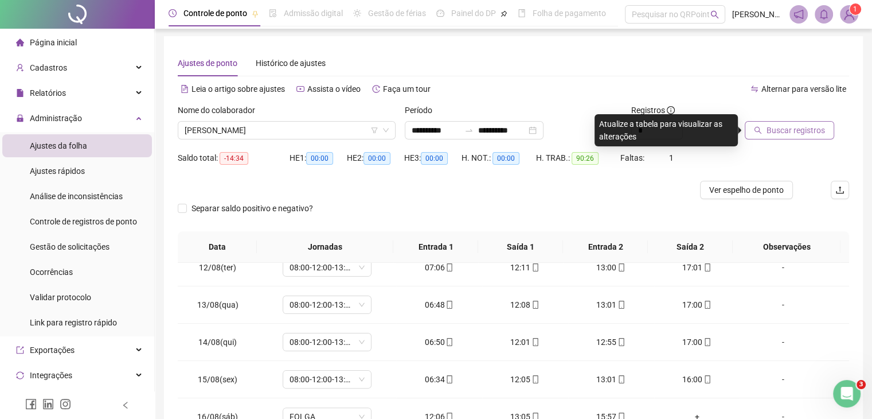
click at [799, 131] on span "Buscar registros" at bounding box center [796, 130] width 58 height 13
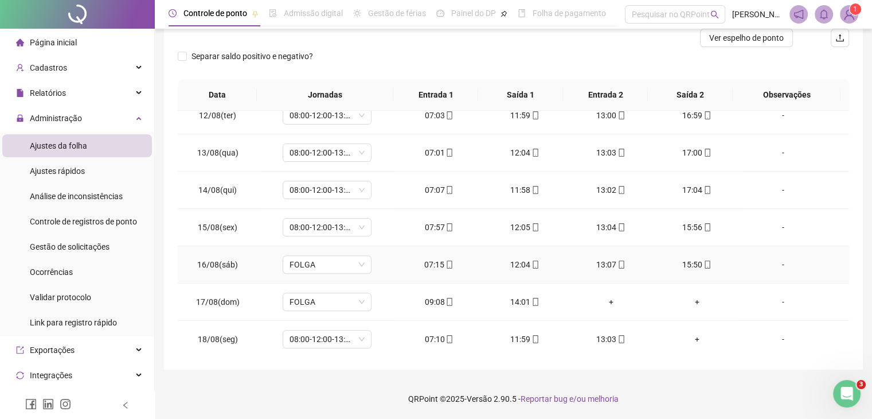
scroll to position [153, 0]
click at [533, 261] on icon "mobile" at bounding box center [535, 265] width 5 height 8
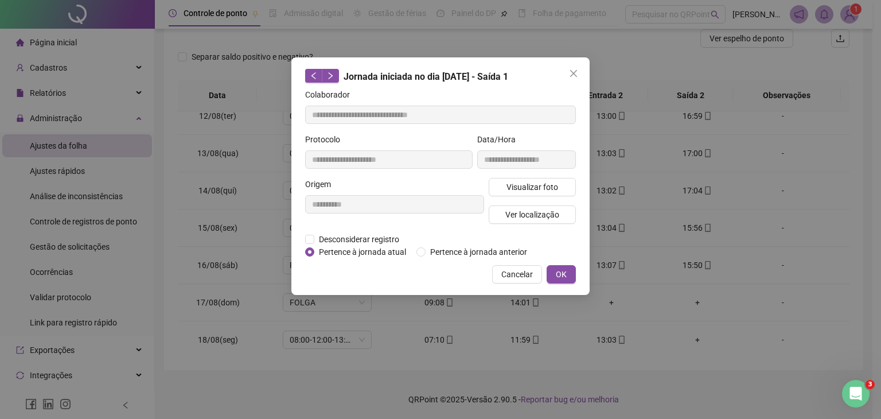
type input "**********"
click at [551, 205] on button "Ver localização" at bounding box center [532, 214] width 87 height 18
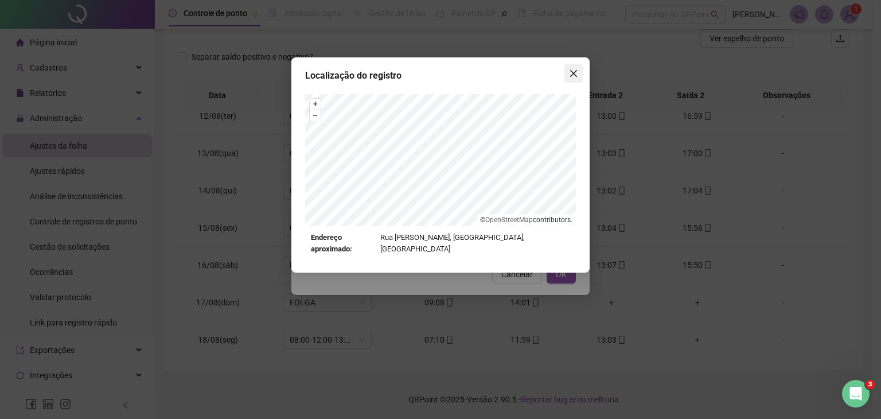
click at [577, 71] on icon "close" at bounding box center [573, 73] width 9 height 9
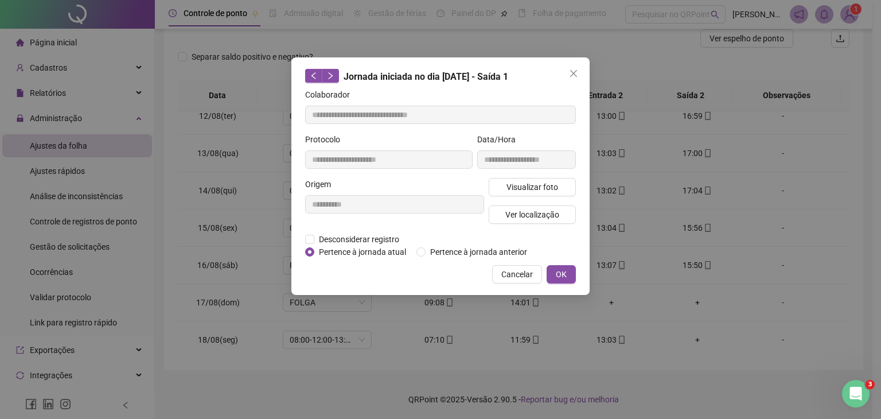
click at [577, 71] on icon "close" at bounding box center [573, 73] width 9 height 9
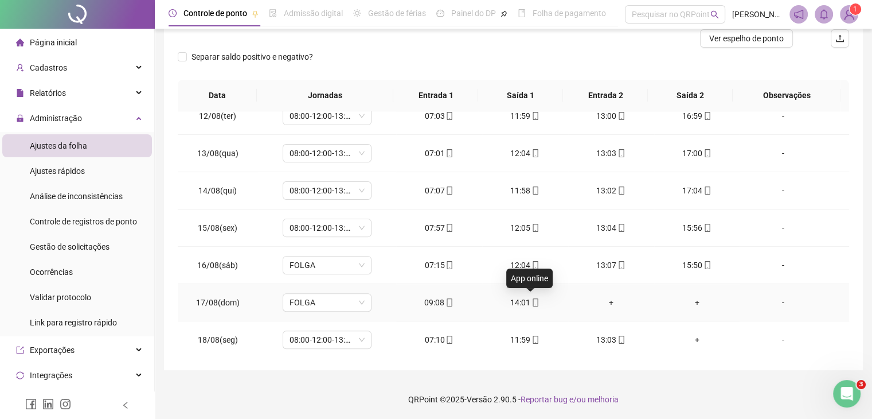
click at [532, 299] on icon "mobile" at bounding box center [536, 302] width 8 height 8
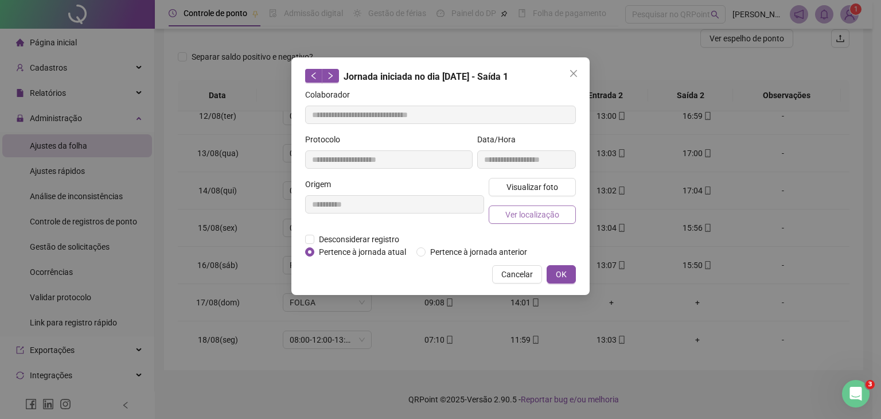
click at [528, 212] on span "Ver localização" at bounding box center [532, 214] width 54 height 13
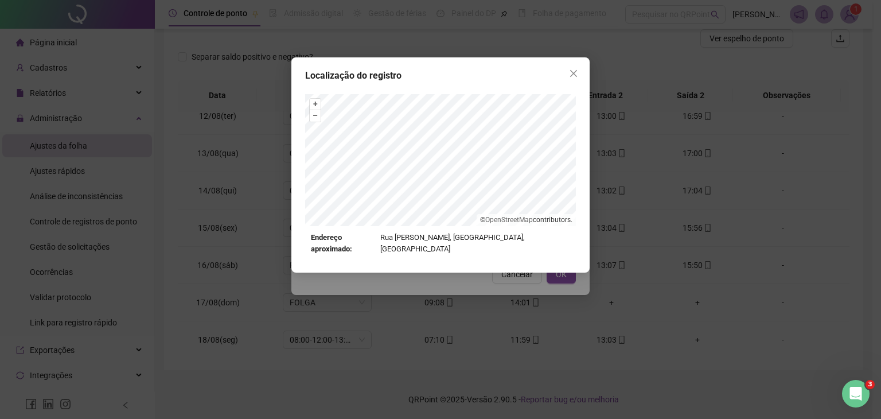
type input "**********"
click at [568, 72] on span "Close" at bounding box center [573, 73] width 18 height 9
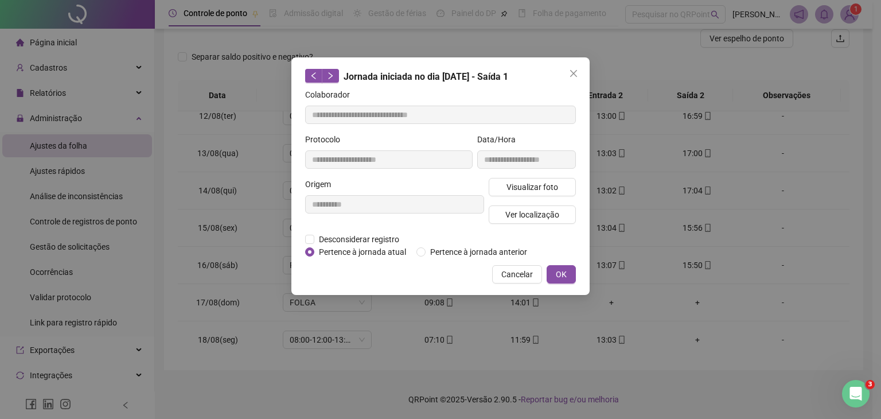
click at [568, 72] on span "Close" at bounding box center [573, 73] width 18 height 9
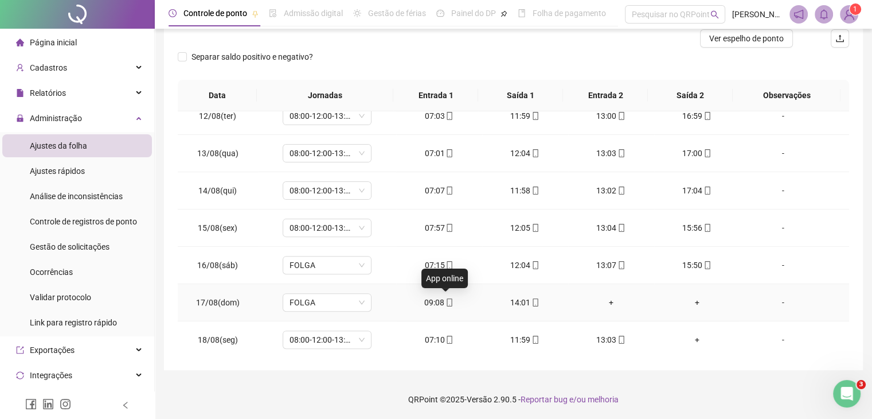
click at [446, 301] on icon "mobile" at bounding box center [450, 302] width 8 height 8
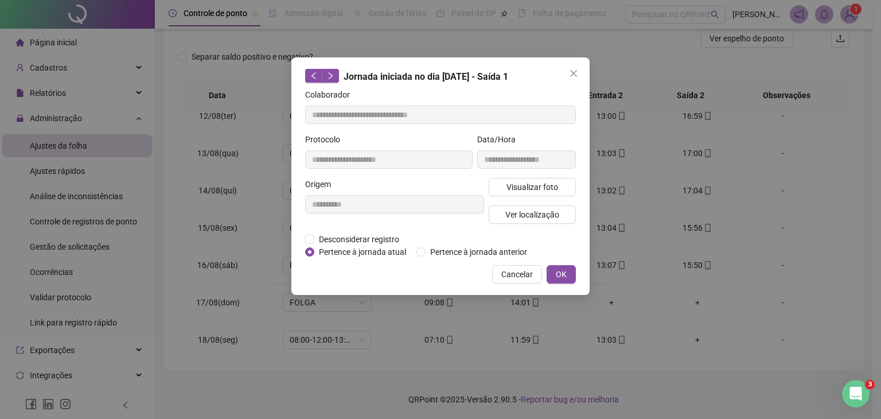
type input "**********"
click at [526, 216] on span "Ver localização" at bounding box center [532, 214] width 54 height 13
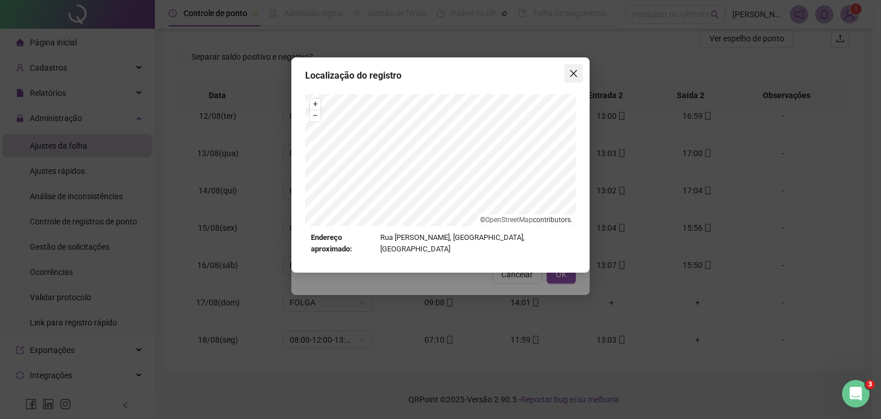
click at [568, 69] on span "Close" at bounding box center [573, 73] width 18 height 9
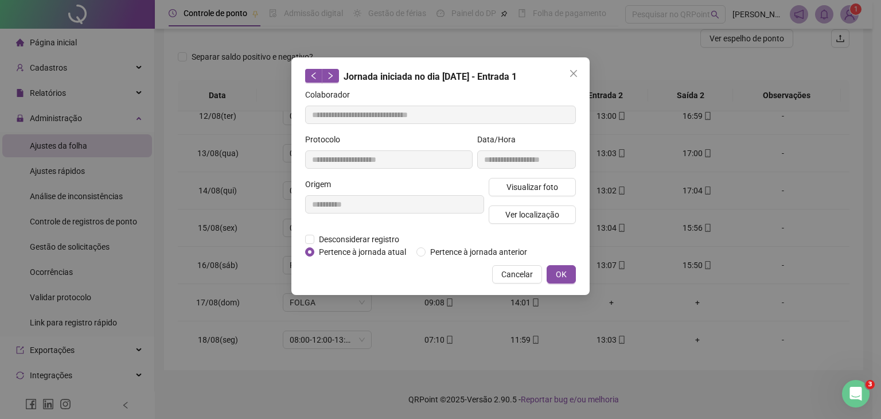
click at [568, 69] on span "Close" at bounding box center [573, 73] width 18 height 9
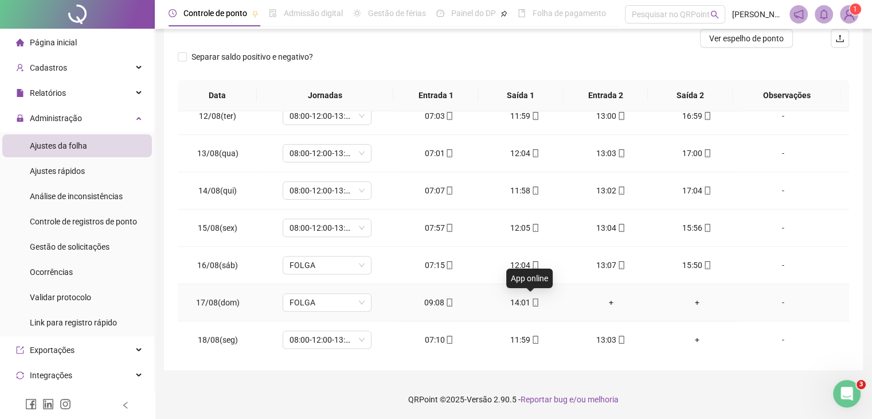
click at [532, 299] on icon "mobile" at bounding box center [536, 302] width 8 height 8
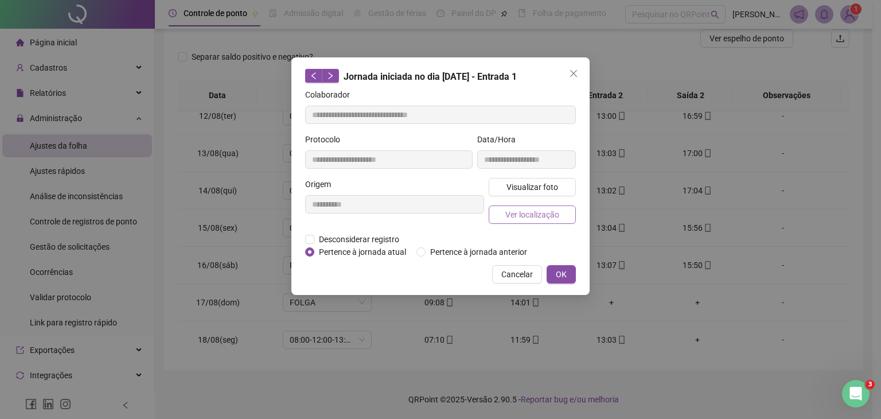
type input "**********"
click at [548, 212] on span "Ver localização" at bounding box center [532, 214] width 54 height 13
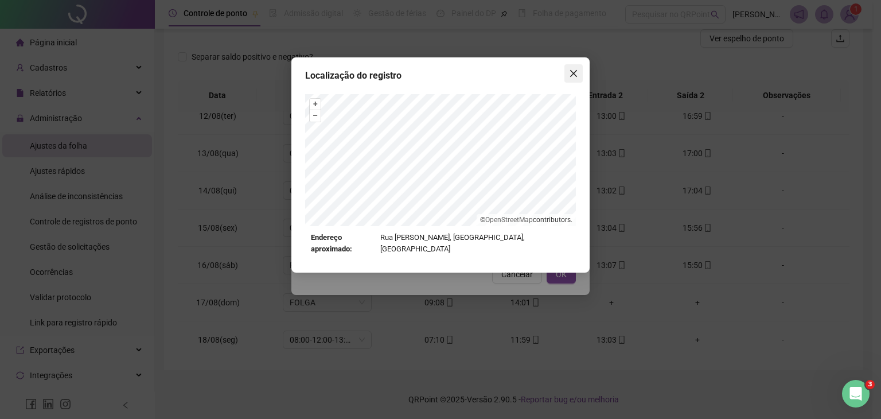
click at [576, 79] on button "Close" at bounding box center [573, 73] width 18 height 18
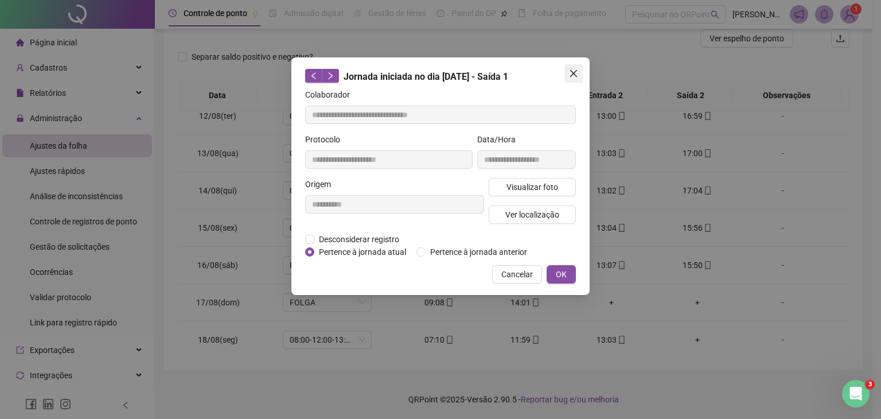
click at [575, 80] on button "Close" at bounding box center [573, 73] width 18 height 18
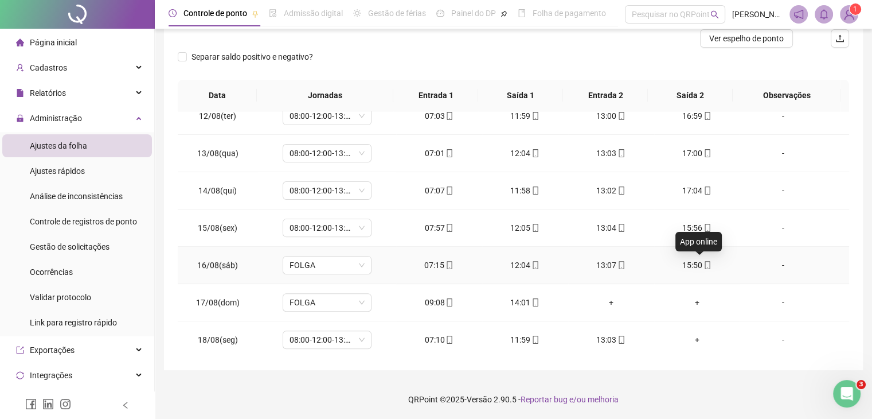
click at [704, 261] on icon "mobile" at bounding box center [708, 265] width 8 height 8
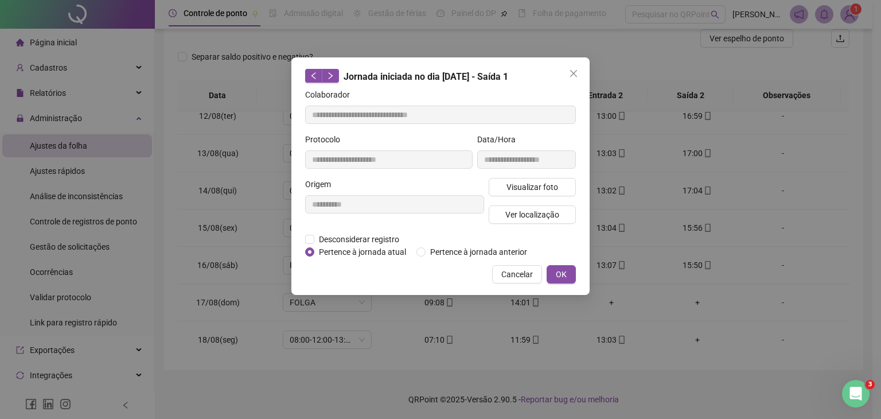
type input "**********"
click at [571, 207] on button "Ver localização" at bounding box center [532, 214] width 87 height 18
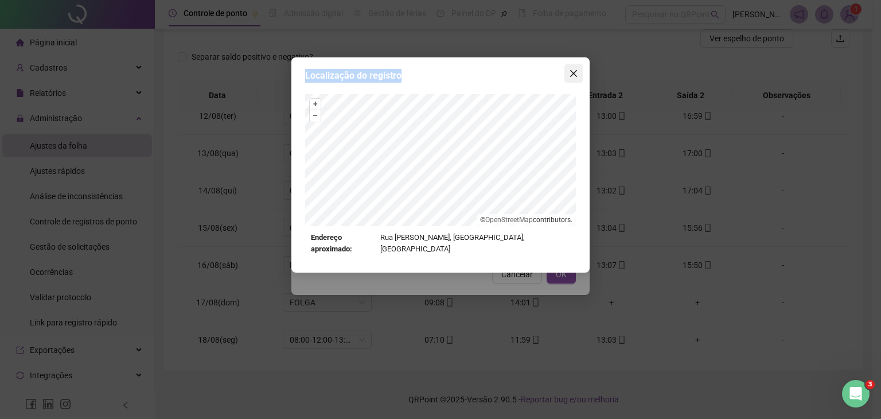
drag, startPoint x: 561, startPoint y: 81, endPoint x: 567, endPoint y: 72, distance: 10.5
click at [567, 72] on div "Localização do registro + – ⇧ › © OpenStreetMap contributors. Endereço aproxima…" at bounding box center [440, 164] width 298 height 215
click at [567, 72] on span "Close" at bounding box center [573, 73] width 18 height 9
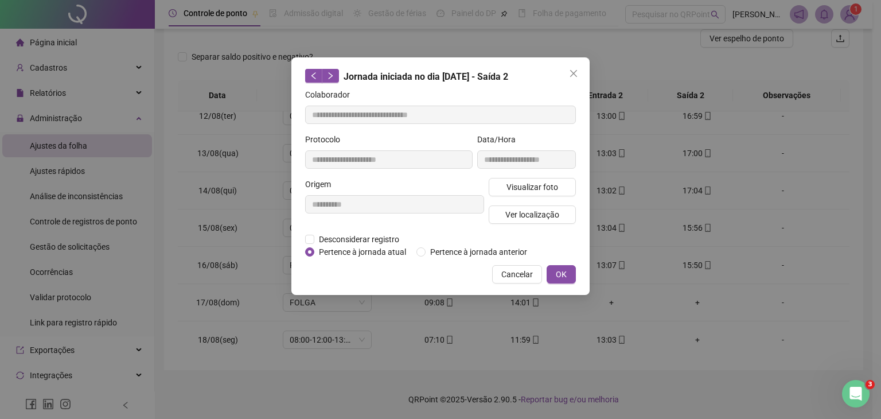
click at [567, 72] on span "Close" at bounding box center [573, 73] width 18 height 9
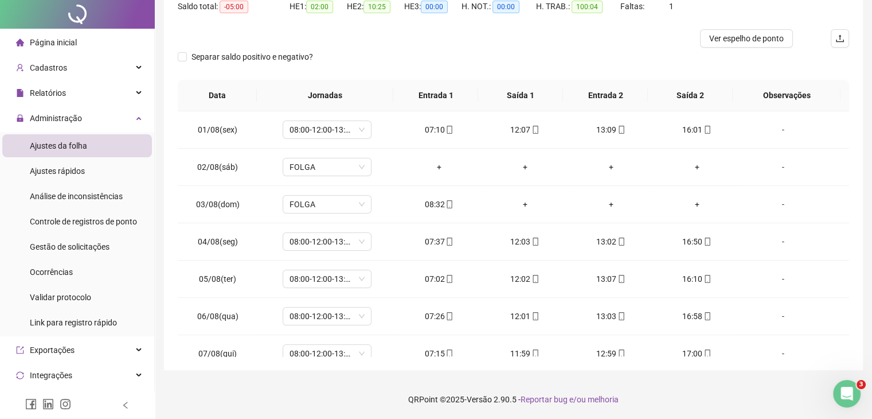
scroll to position [0, 0]
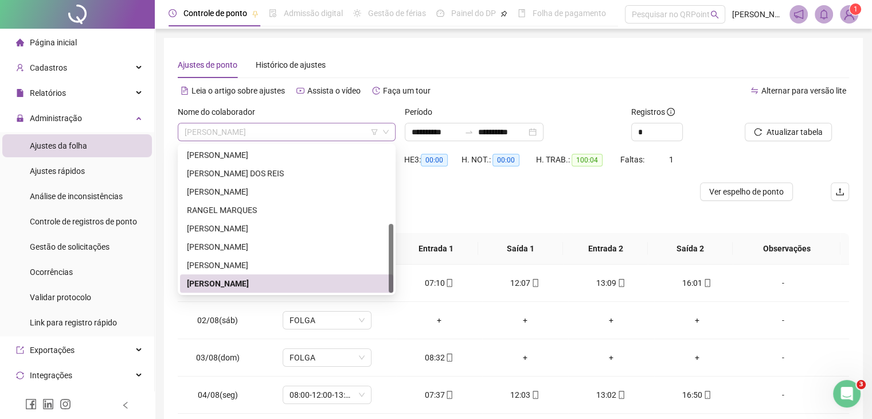
click at [351, 136] on span "[PERSON_NAME]" at bounding box center [287, 131] width 204 height 17
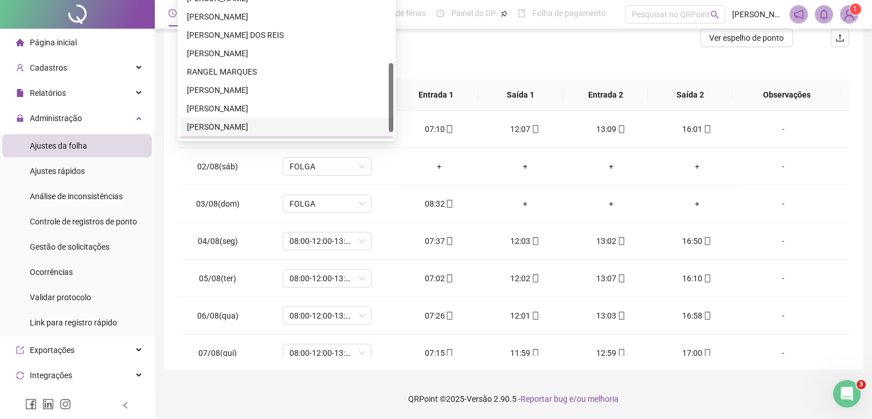
scroll to position [165, 0]
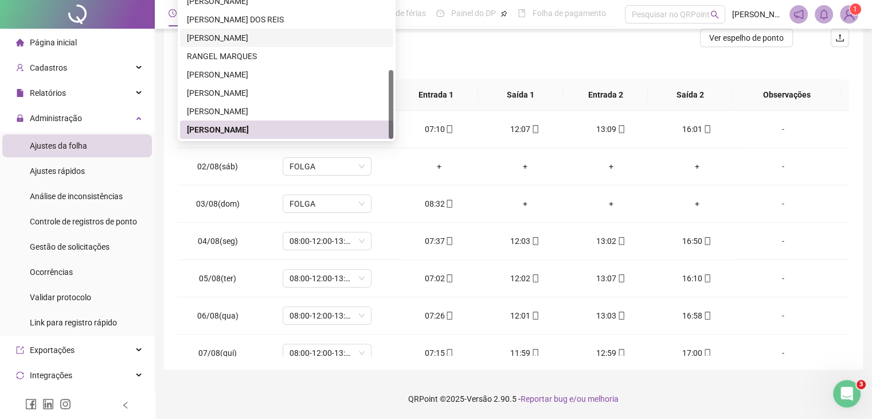
click at [319, 45] on div "[PERSON_NAME]" at bounding box center [286, 38] width 213 height 18
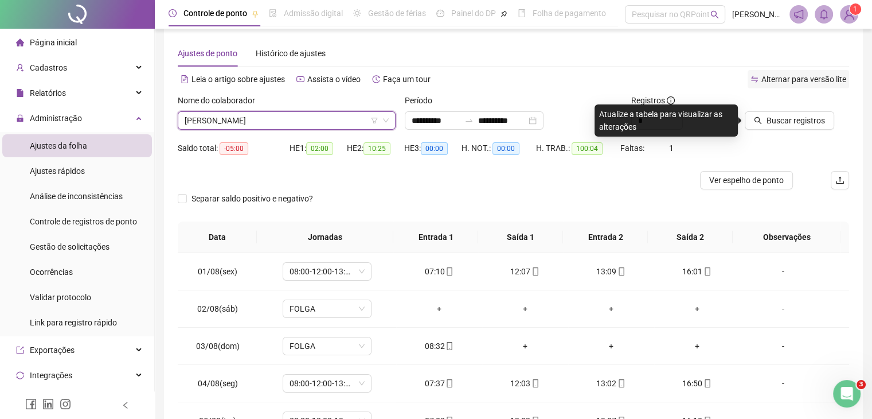
scroll to position [9, 0]
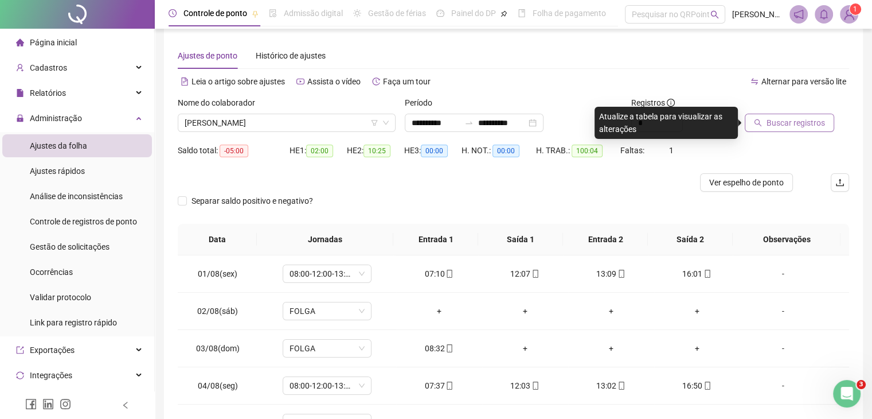
click at [782, 131] on button "Buscar registros" at bounding box center [789, 123] width 89 height 18
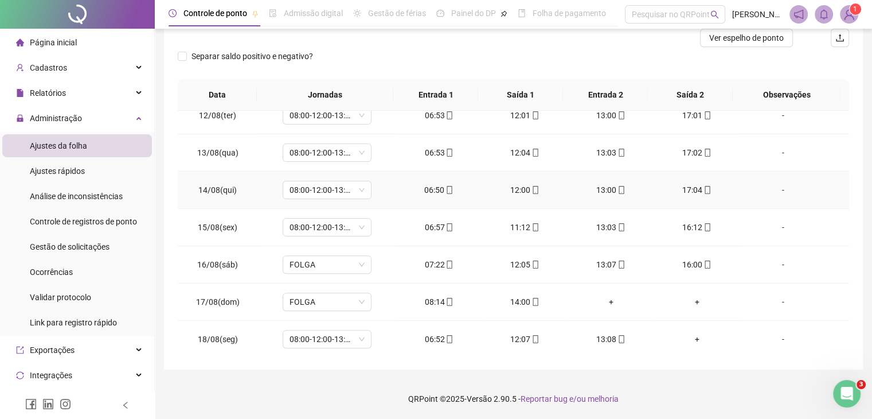
scroll to position [153, 0]
click at [532, 303] on icon "mobile" at bounding box center [536, 303] width 8 height 8
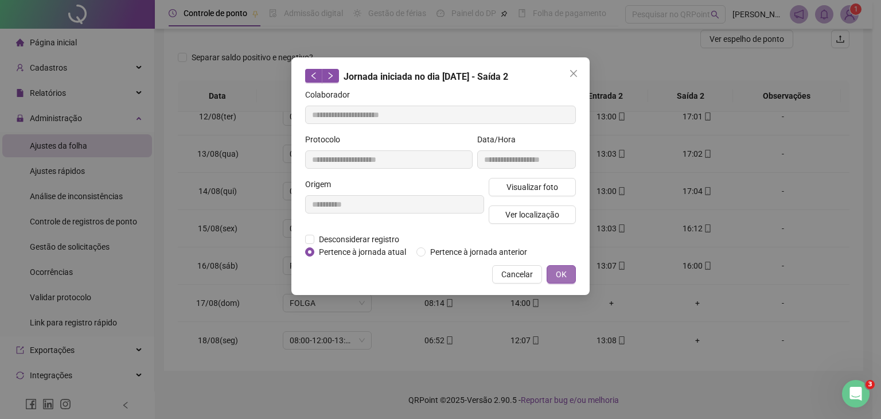
type input "**********"
click at [541, 217] on span "Ver localização" at bounding box center [532, 214] width 54 height 13
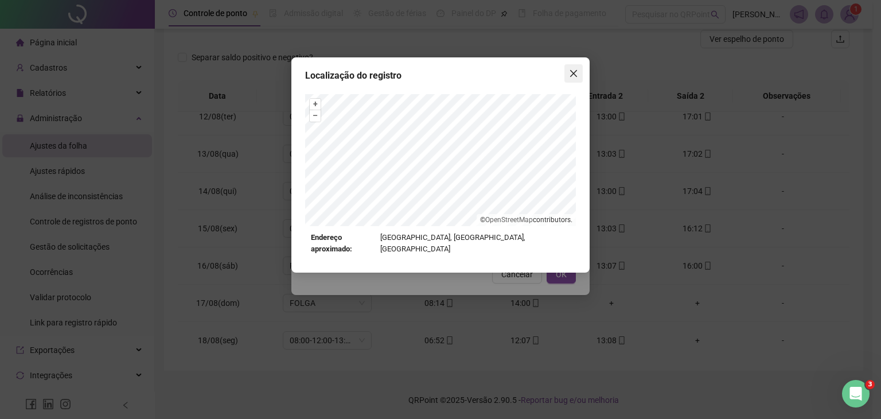
click at [577, 75] on icon "close" at bounding box center [573, 73] width 9 height 9
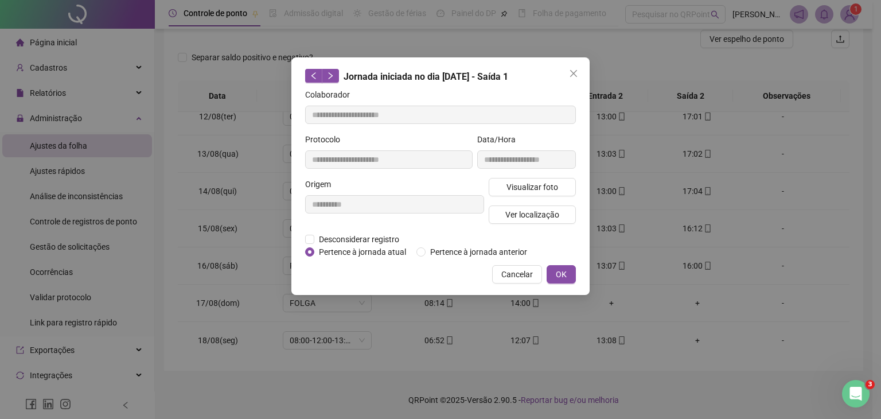
click at [577, 75] on icon "close" at bounding box center [573, 73] width 9 height 9
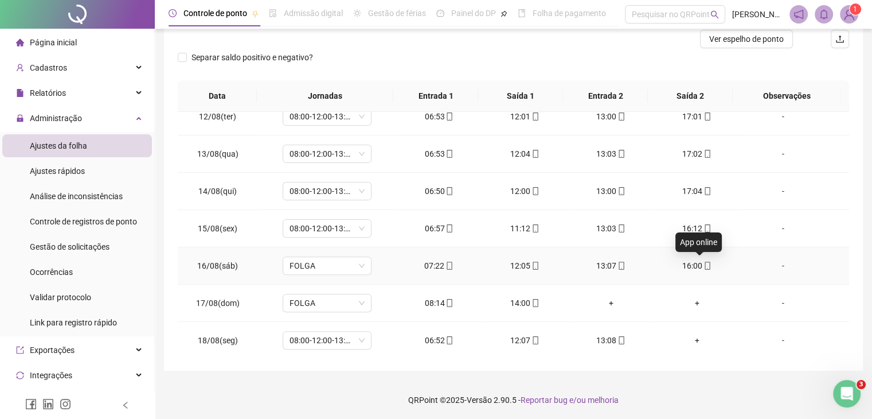
click at [704, 261] on icon "mobile" at bounding box center [708, 265] width 8 height 8
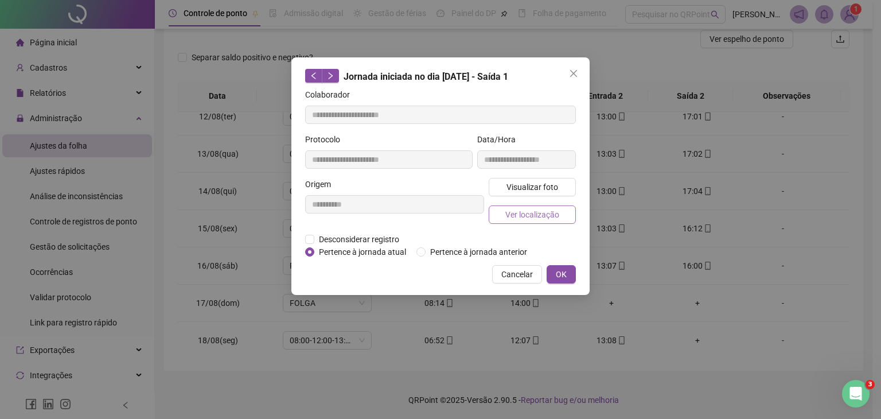
type input "**********"
click at [553, 217] on span "Ver localização" at bounding box center [532, 214] width 54 height 13
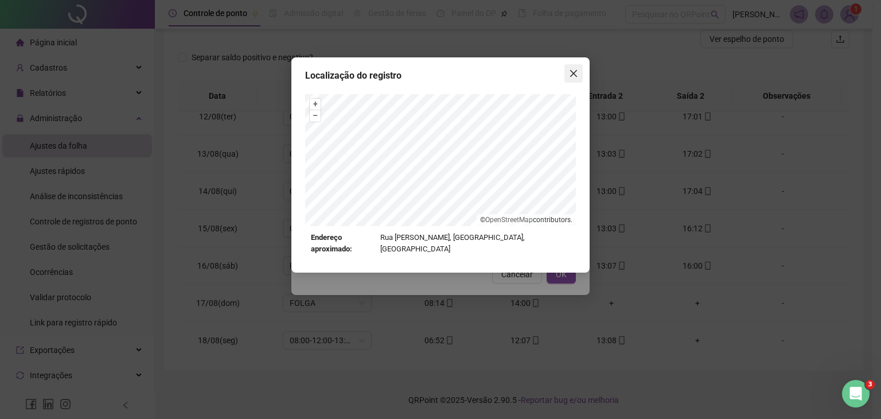
click at [569, 69] on icon "close" at bounding box center [573, 73] width 9 height 9
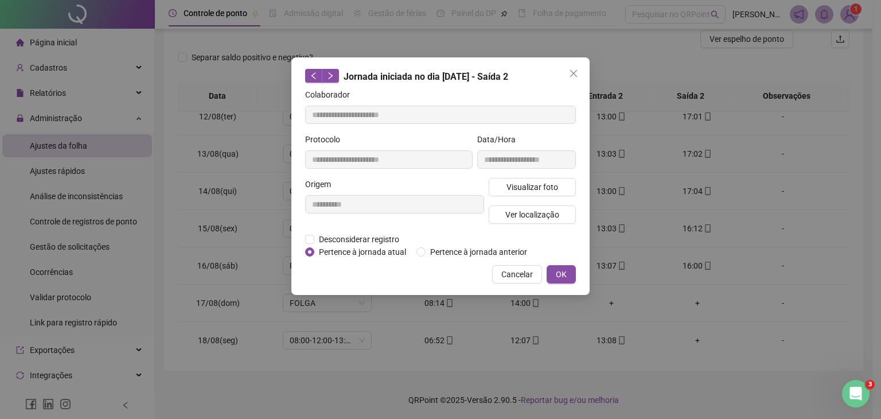
click at [569, 69] on icon "close" at bounding box center [573, 73] width 9 height 9
